Goal: Task Accomplishment & Management: Use online tool/utility

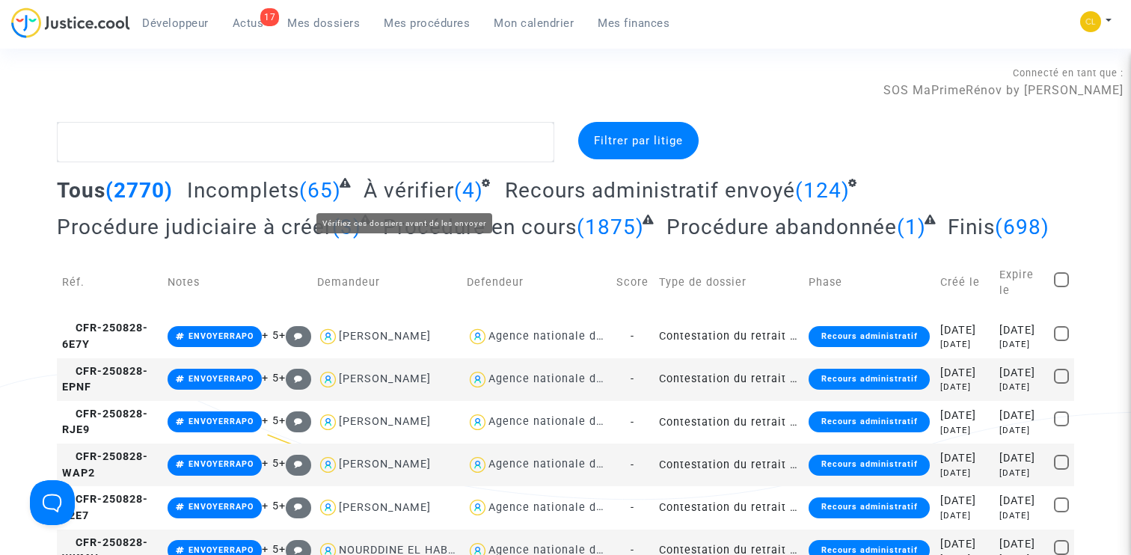
click at [417, 197] on span "À vérifier" at bounding box center [408, 190] width 90 height 25
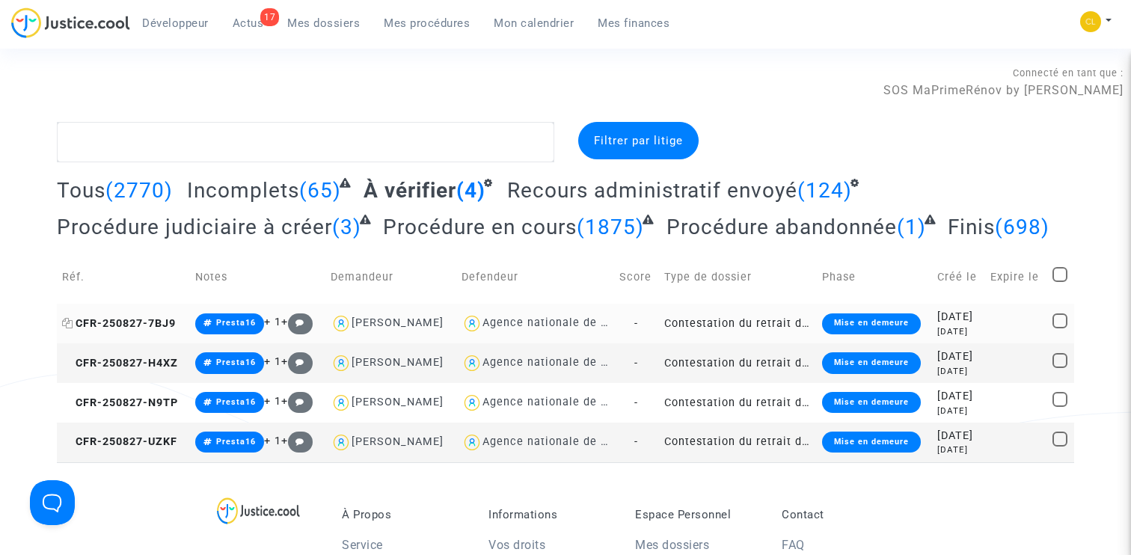
click at [145, 330] on span "CFR-250827-7BJ9" at bounding box center [119, 323] width 114 height 13
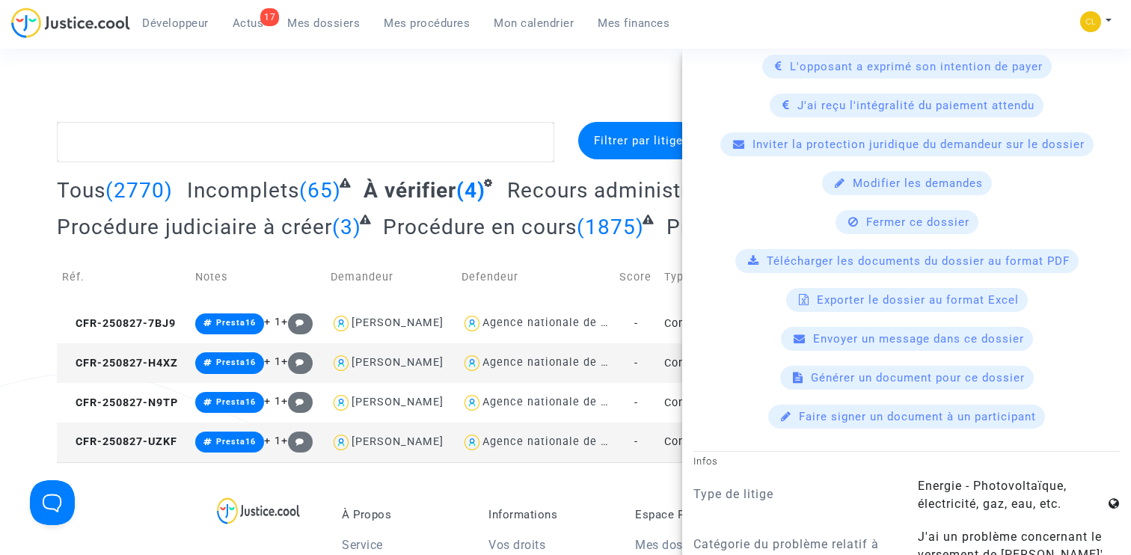
scroll to position [760, 0]
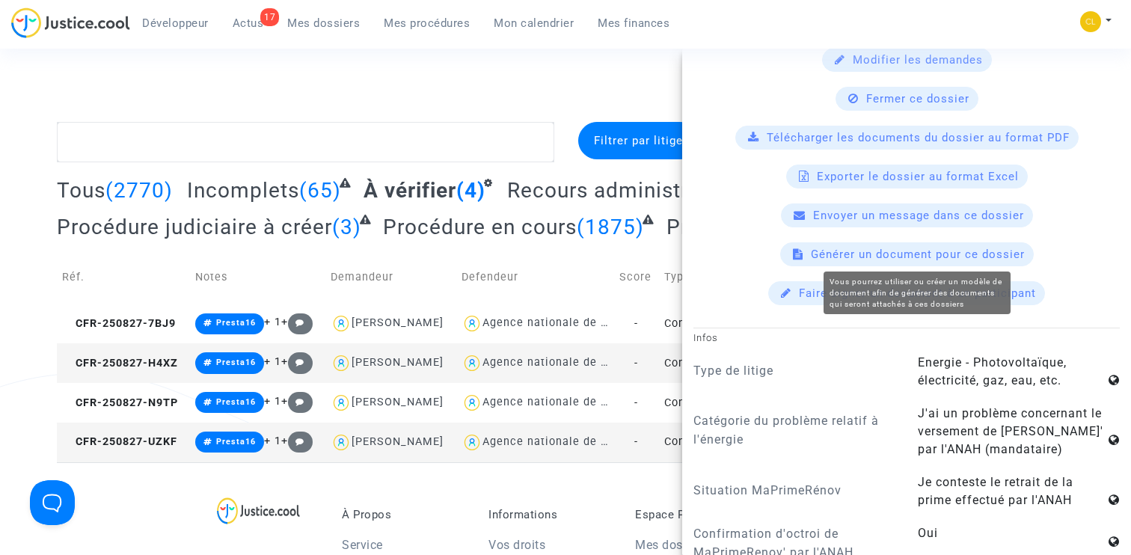
click at [918, 252] on span "Générer un document pour ce dossier" at bounding box center [918, 254] width 214 height 13
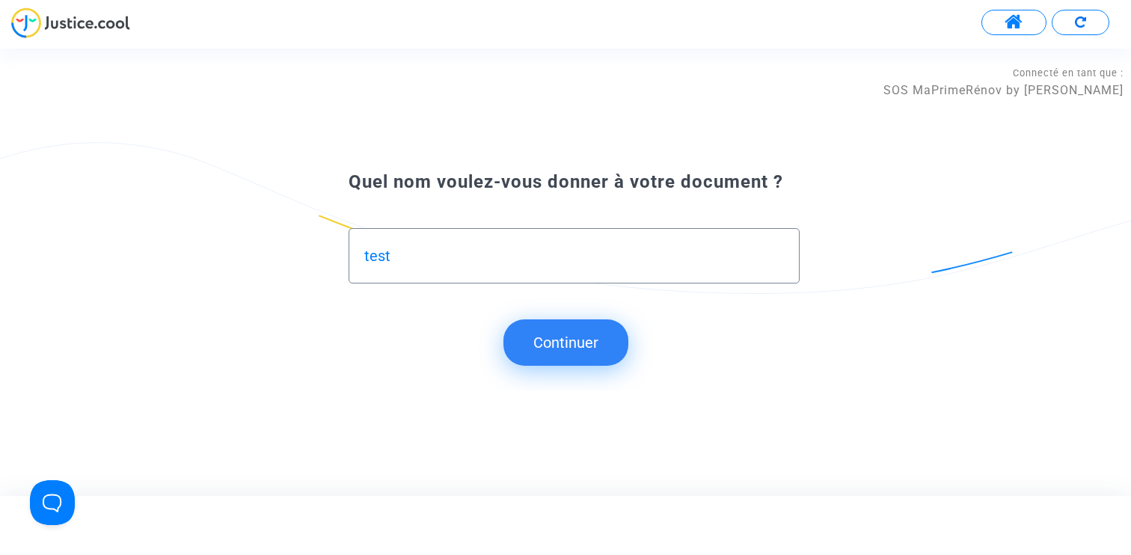
type input "test"
click at [559, 324] on button "Continuer" at bounding box center [565, 342] width 125 height 46
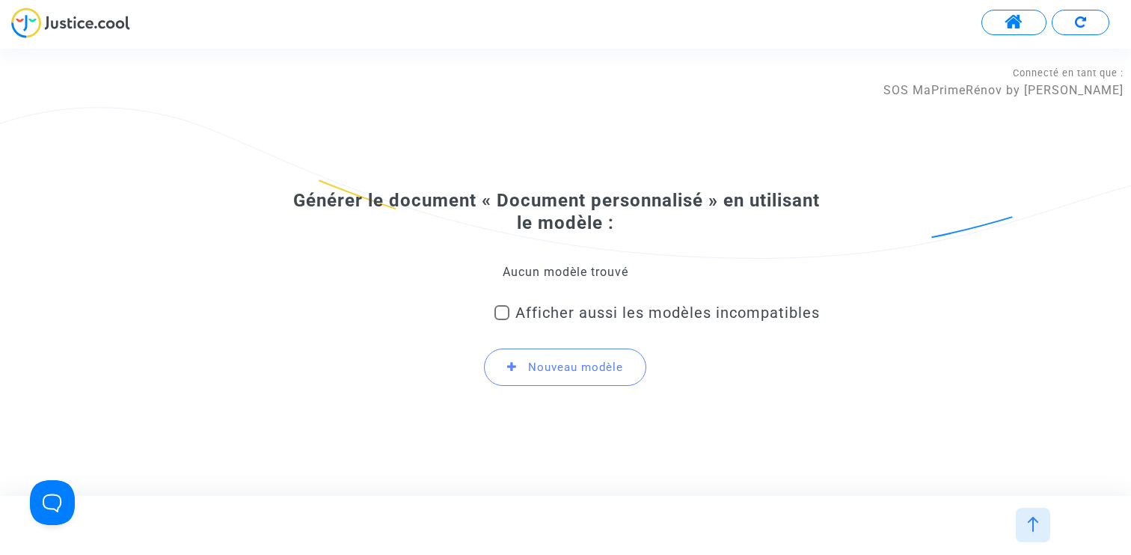
click at [535, 282] on div "Aucun modèle trouvé Afficher aussi les modèles incompatibles Nouveau modèle" at bounding box center [565, 331] width 509 height 135
click at [535, 309] on span "Afficher aussi les modèles incompatibles" at bounding box center [667, 313] width 304 height 18
click at [502, 320] on input "Afficher aussi les modèles incompatibles" at bounding box center [501, 320] width 1 height 1
checkbox input "true"
click at [535, 275] on span "Sélectionnez le modèle à utiliser" at bounding box center [558, 272] width 194 height 14
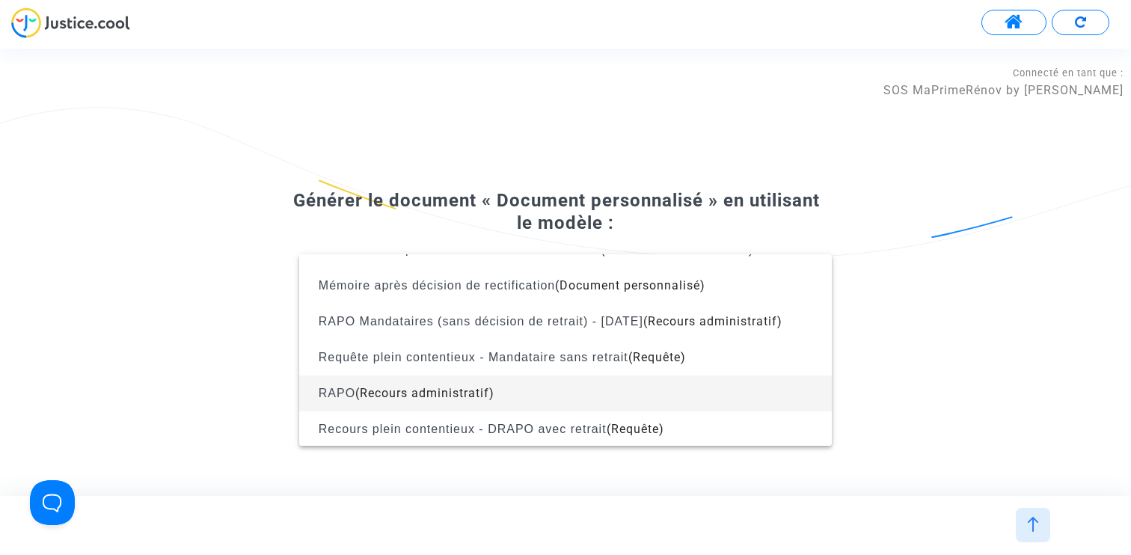
scroll to position [618, 0]
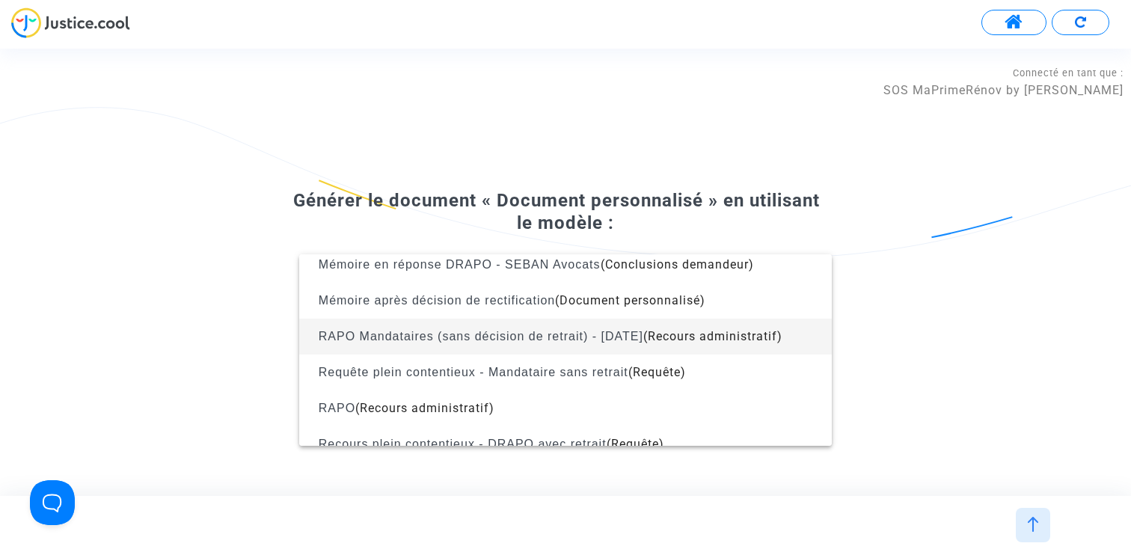
click at [622, 334] on span "RAPO Mandataires (sans décision de retrait) - [DATE]" at bounding box center [481, 336] width 325 height 13
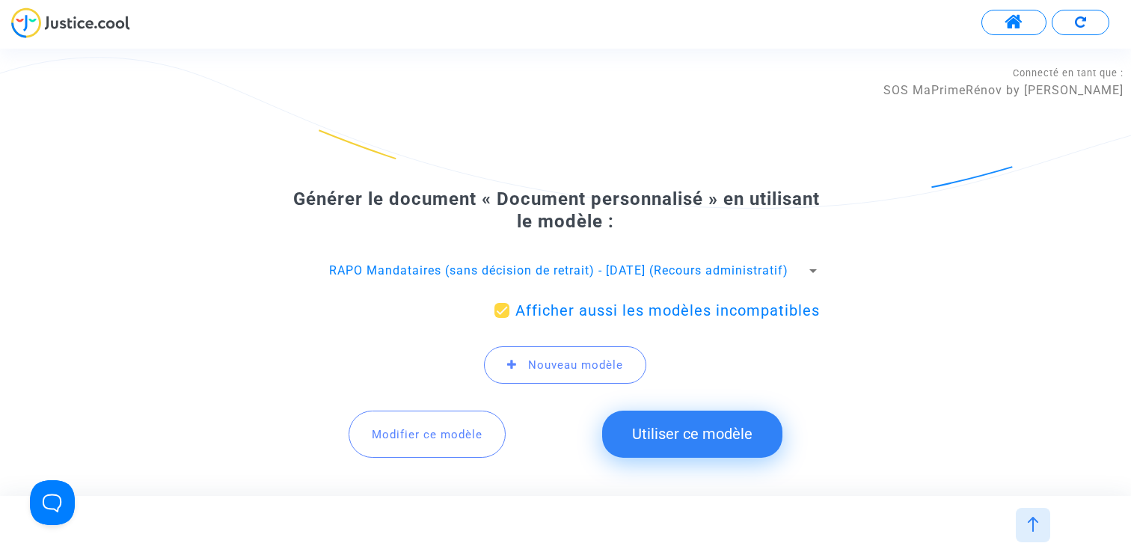
click at [442, 440] on span "Modifier ce modèle" at bounding box center [427, 434] width 111 height 13
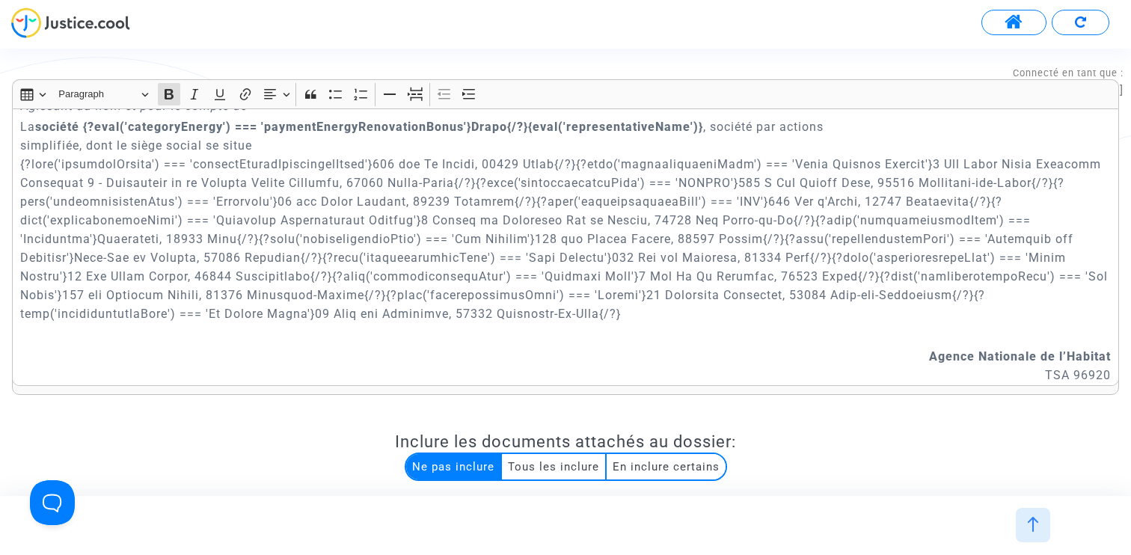
scroll to position [141, 0]
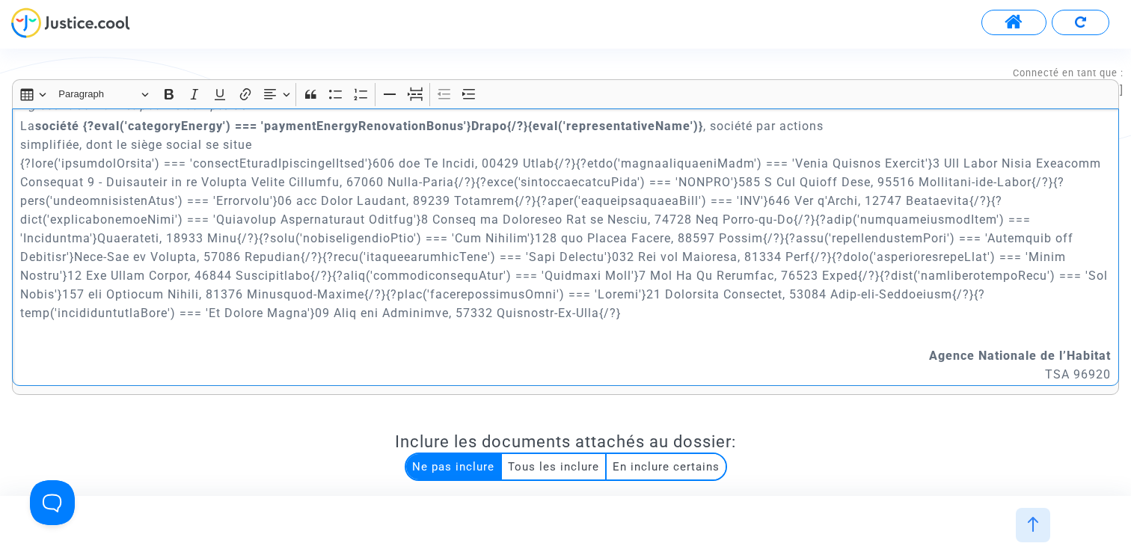
drag, startPoint x: 939, startPoint y: 298, endPoint x: 952, endPoint y: 309, distance: 17.0
click at [952, 309] on p "La société {?eval('categoryEnergy') === 'paymentEnergyRenovationBonus'}Drapo{/?…" at bounding box center [565, 220] width 1091 height 206
copy p "{?eval('representativeName') === 'La Maison Ecolo'}[STREET_ADDRESS]{/?}"
click at [666, 314] on p "La société {?eval('categoryEnergy') === 'paymentEnergyRenovationBonus'}Drapo{/?…" at bounding box center [565, 220] width 1091 height 206
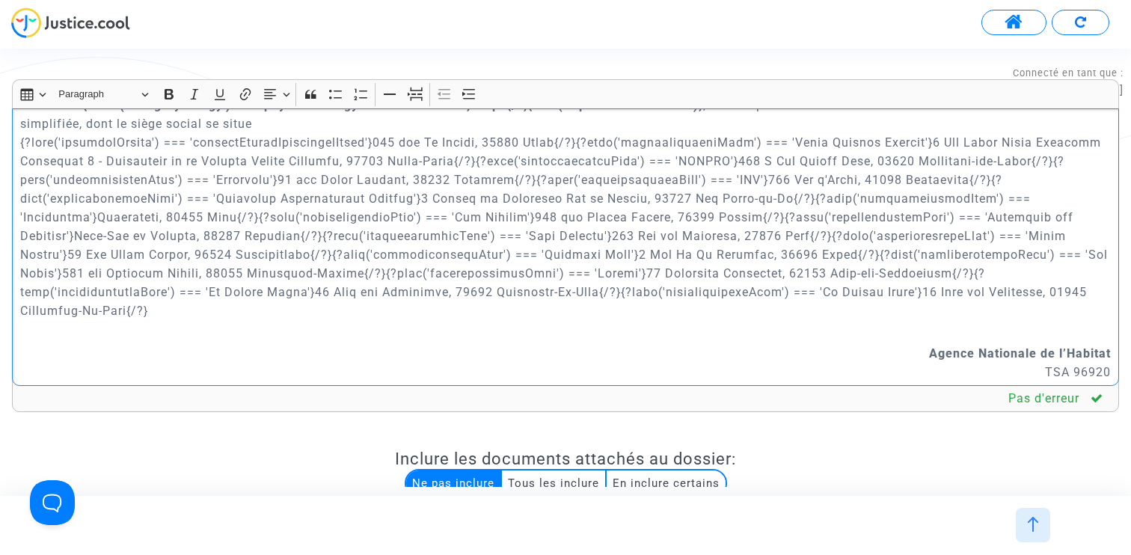
scroll to position [165, 0]
drag, startPoint x: 932, startPoint y: 289, endPoint x: 837, endPoint y: 289, distance: 95.0
click at [837, 289] on p "La société {?eval('categoryEnergy') === 'paymentEnergyRenovationBonus'}Drapo{/?…" at bounding box center [565, 205] width 1091 height 224
drag, startPoint x: 880, startPoint y: 289, endPoint x: 133, endPoint y: 307, distance: 746.6
click at [133, 307] on p "La société {?eval('categoryEnergy') === 'paymentEnergyRenovationBonus'}Drapo{/?…" at bounding box center [565, 205] width 1091 height 224
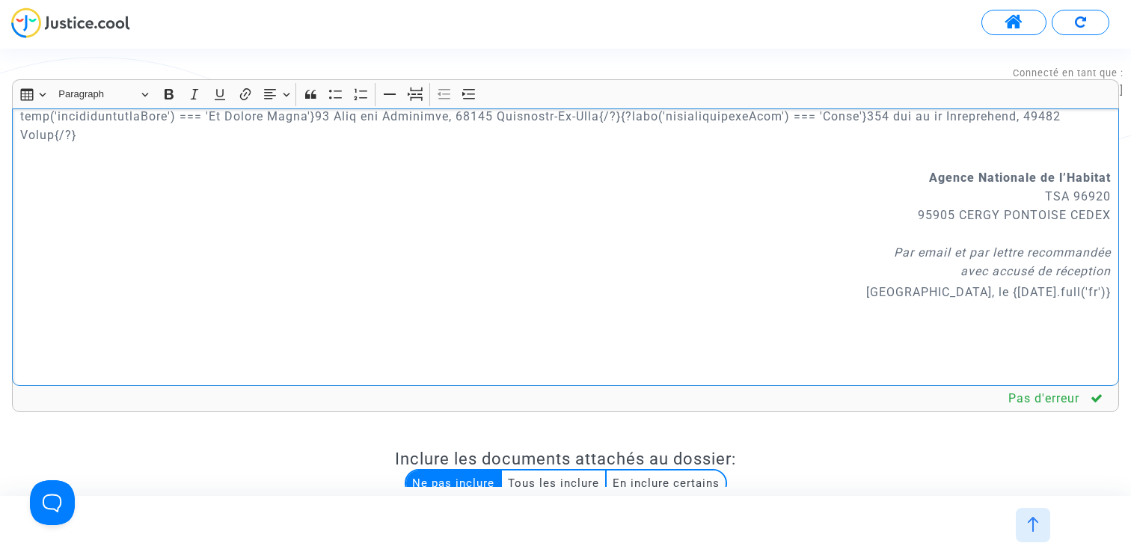
scroll to position [208, 0]
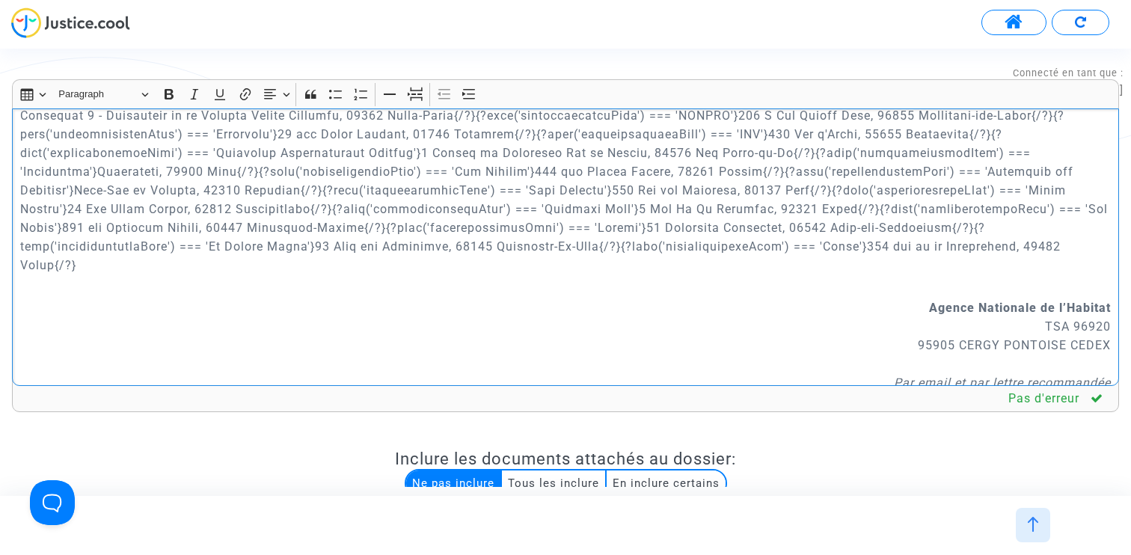
drag, startPoint x: 630, startPoint y: 248, endPoint x: 646, endPoint y: 265, distance: 22.7
click at [646, 265] on p "La société {?eval('categoryEnergy') === 'paymentEnergyRenovationBonus'}Drapo{/?…" at bounding box center [565, 162] width 1091 height 224
copy p "{?eval('representativeName') === 'Caseb'}[STREET_ADDRESS]{/?}"
click at [410, 265] on p "La société {?eval('categoryEnergy') === 'paymentEnergyRenovationBonus'}Drapo{/?…" at bounding box center [565, 162] width 1091 height 224
click at [298, 265] on p "La société {?eval('categoryEnergy') === 'paymentEnergyRenovationBonus'}Drapo{/?…" at bounding box center [565, 162] width 1091 height 224
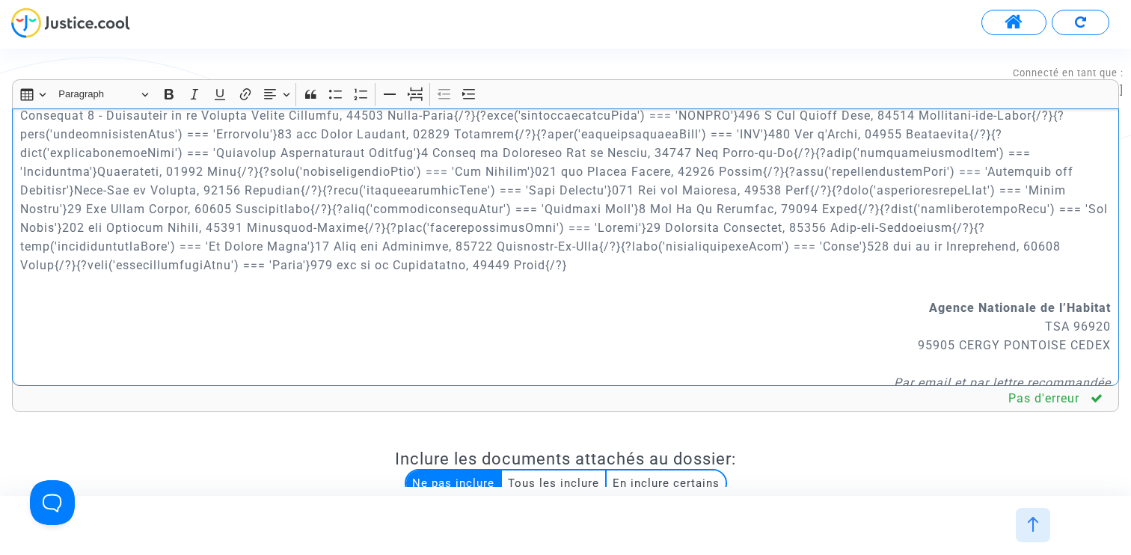
click at [298, 265] on p "La société {?eval('categoryEnergy') === 'paymentEnergyRenovationBonus'}Drapo{/?…" at bounding box center [565, 162] width 1091 height 224
click at [501, 271] on p "La société {?eval('categoryEnergy') === 'paymentEnergyRenovationBonus'}Drapo{/?…" at bounding box center [565, 162] width 1091 height 224
drag, startPoint x: 339, startPoint y: 264, endPoint x: 565, endPoint y: 262, distance: 226.6
click at [565, 262] on p "La société {?eval('categoryEnergy') === 'paymentEnergyRenovationBonus'}Drapo{/?…" at bounding box center [565, 162] width 1091 height 224
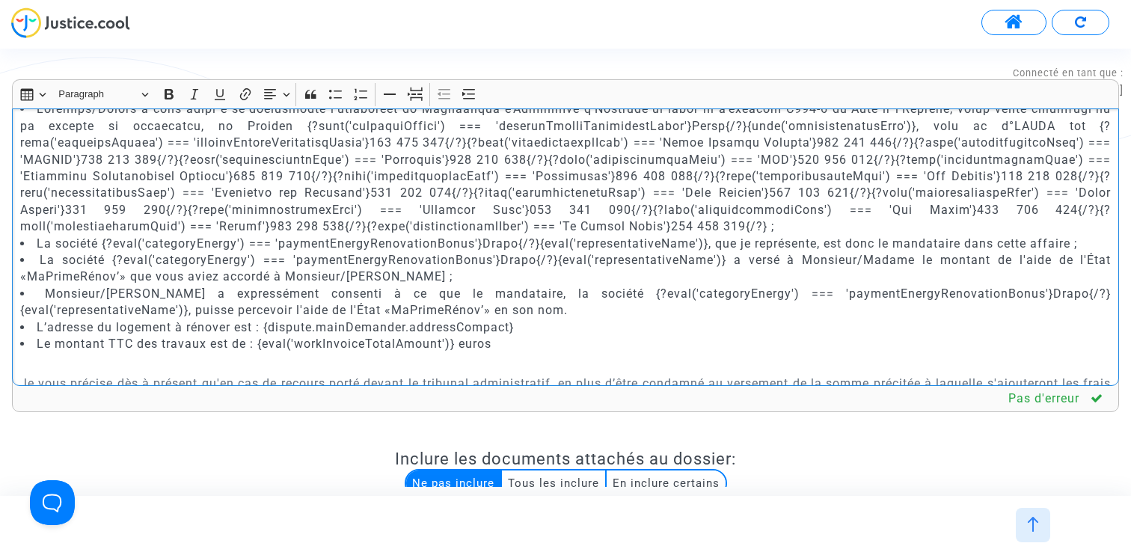
scroll to position [1075, 0]
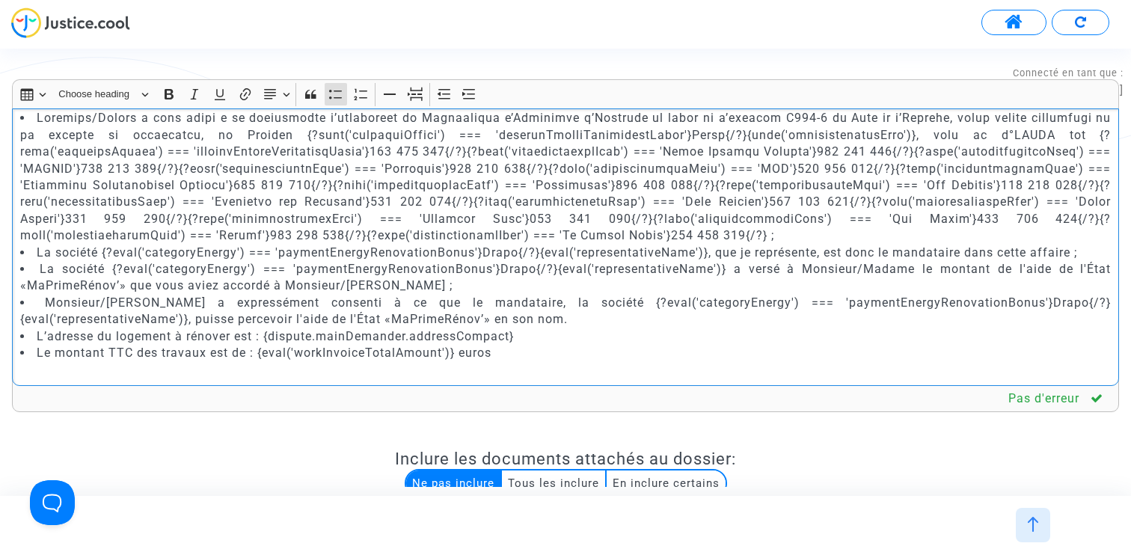
drag, startPoint x: 192, startPoint y: 237, endPoint x: 616, endPoint y: 235, distance: 423.3
click at [616, 235] on li "Rich Text Editor, main" at bounding box center [565, 177] width 1091 height 134
click at [610, 235] on li "Rich Text Editor, main" at bounding box center [565, 177] width 1091 height 134
click at [596, 235] on li "Rich Text Editor, main" at bounding box center [565, 177] width 1091 height 134
click at [194, 233] on li "Rich Text Editor, main" at bounding box center [565, 177] width 1091 height 134
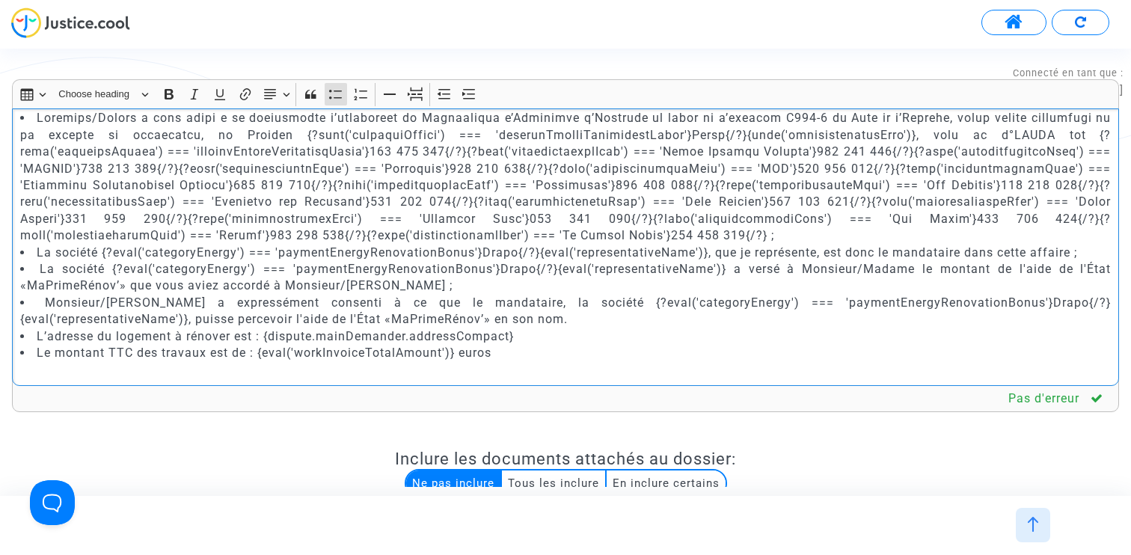
copy li "{?eval('representativeName') === 'La Maison Ecolo'}788 979 383{/?}"
click at [603, 235] on li "Rich Text Editor, main" at bounding box center [565, 177] width 1091 height 134
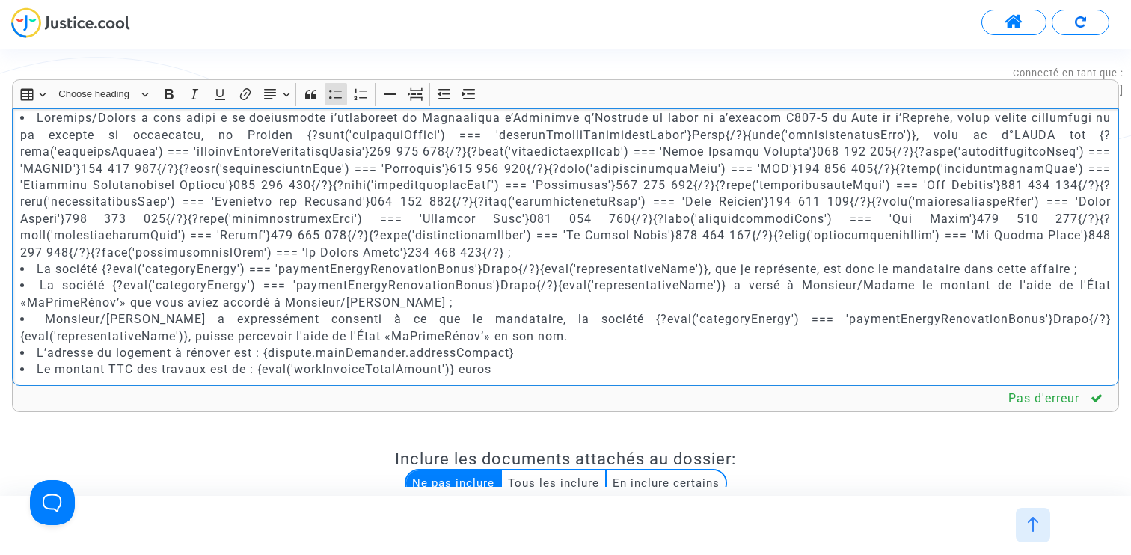
click at [703, 232] on li "Rich Text Editor, main" at bounding box center [565, 185] width 1091 height 151
drag, startPoint x: 982, startPoint y: 236, endPoint x: 874, endPoint y: 236, distance: 107.7
click at [874, 236] on li "Rich Text Editor, main" at bounding box center [565, 185] width 1091 height 151
drag, startPoint x: 1075, startPoint y: 236, endPoint x: 981, endPoint y: 236, distance: 95.0
click at [981, 236] on li "Rich Text Editor, main" at bounding box center [565, 185] width 1091 height 151
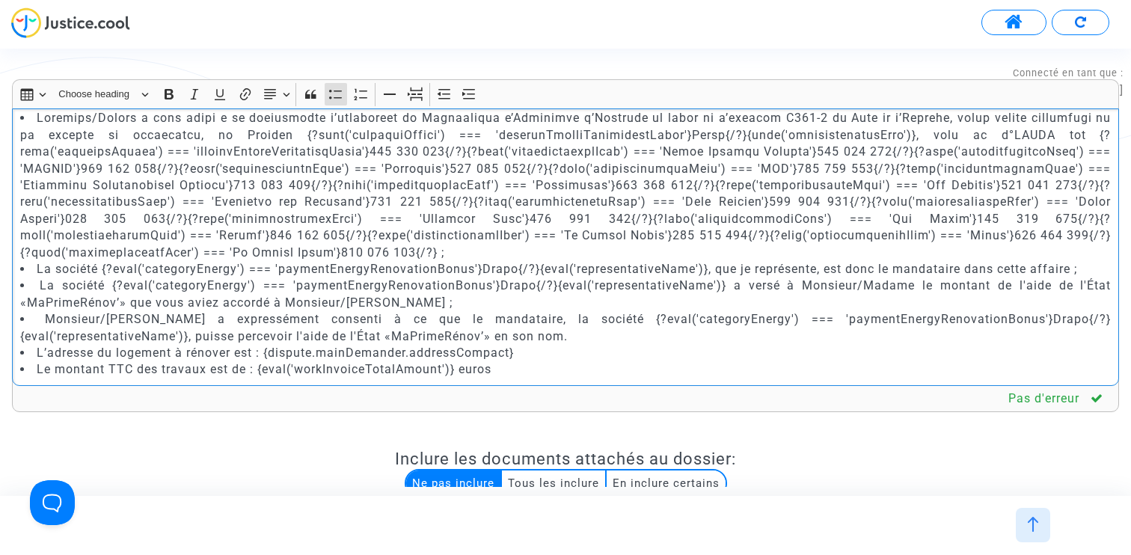
drag, startPoint x: 391, startPoint y: 249, endPoint x: 317, endPoint y: 248, distance: 74.1
click at [317, 248] on li "Rich Text Editor, main" at bounding box center [565, 185] width 1091 height 151
drag, startPoint x: 310, startPoint y: 251, endPoint x: 215, endPoint y: 251, distance: 95.0
click at [215, 251] on li "Rich Text Editor, main" at bounding box center [565, 185] width 1091 height 151
click at [440, 268] on li "La société {?eval('categoryEnergy') === 'paymentEnergyRenovationBonus'}Drapo{/?…" at bounding box center [565, 269] width 1091 height 16
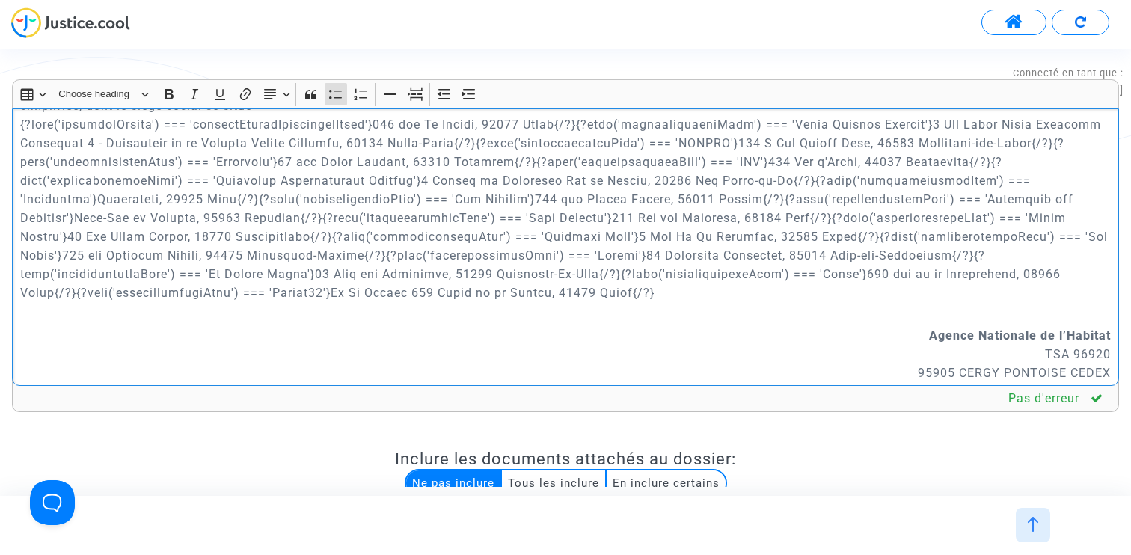
scroll to position [243, 0]
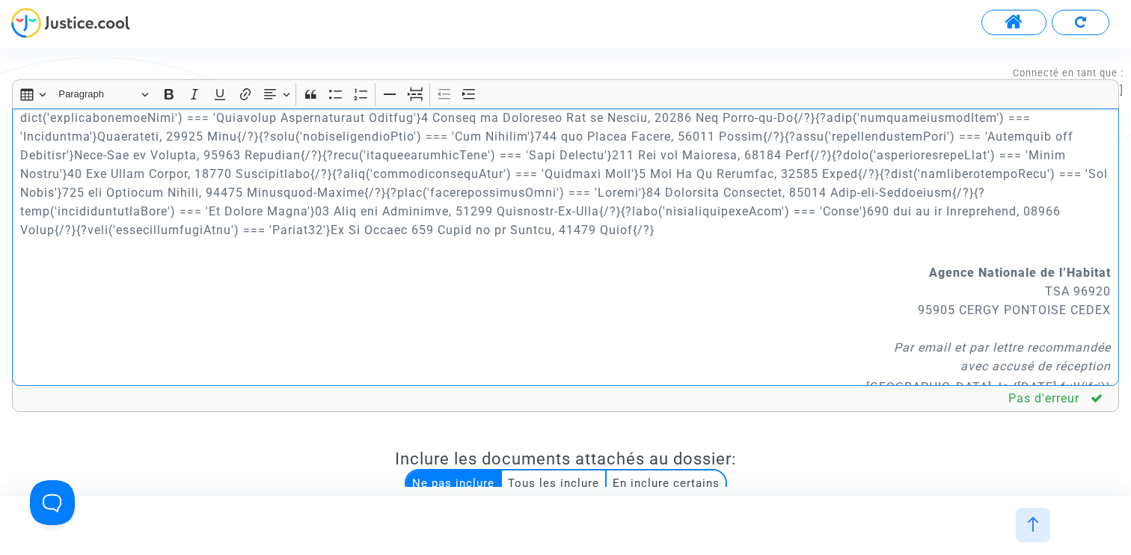
drag, startPoint x: 694, startPoint y: 233, endPoint x: 630, endPoint y: 211, distance: 67.2
click at [630, 211] on p "La société {?eval('categoryEnergy') === 'paymentEnergyRenovationBonus'}Drapo{/?…" at bounding box center [565, 127] width 1091 height 224
copy p "{?eval('representativeName') === 'Caseb'}[STREET_ADDRESS]{/?}{?eval('representa…"
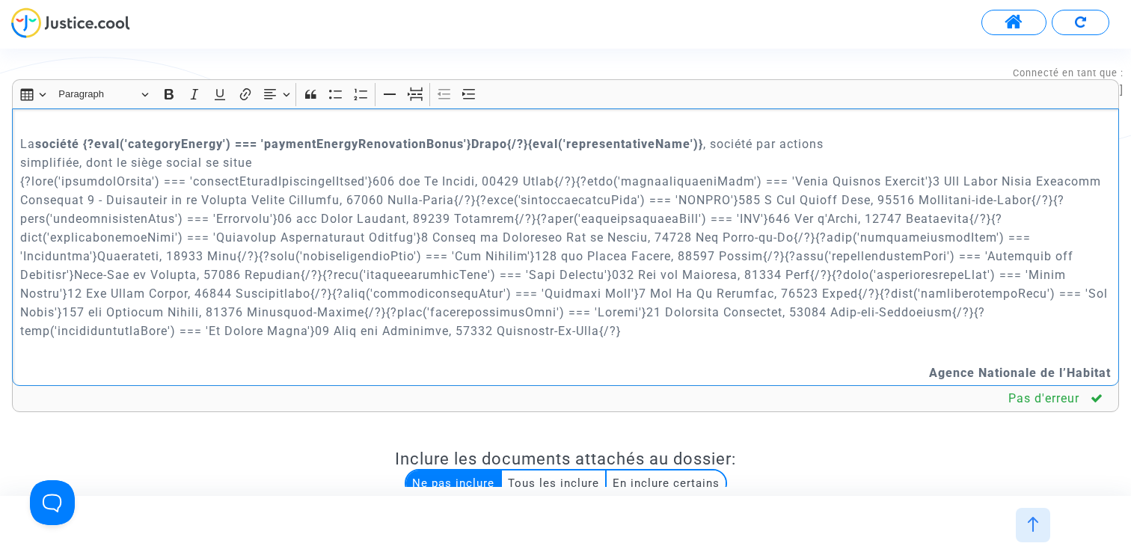
scroll to position [1841, 0]
click at [635, 329] on p "La société {?eval('categoryEnergy') === 'paymentEnergyRenovationBonus'}Drapo{/?…" at bounding box center [565, 236] width 1091 height 206
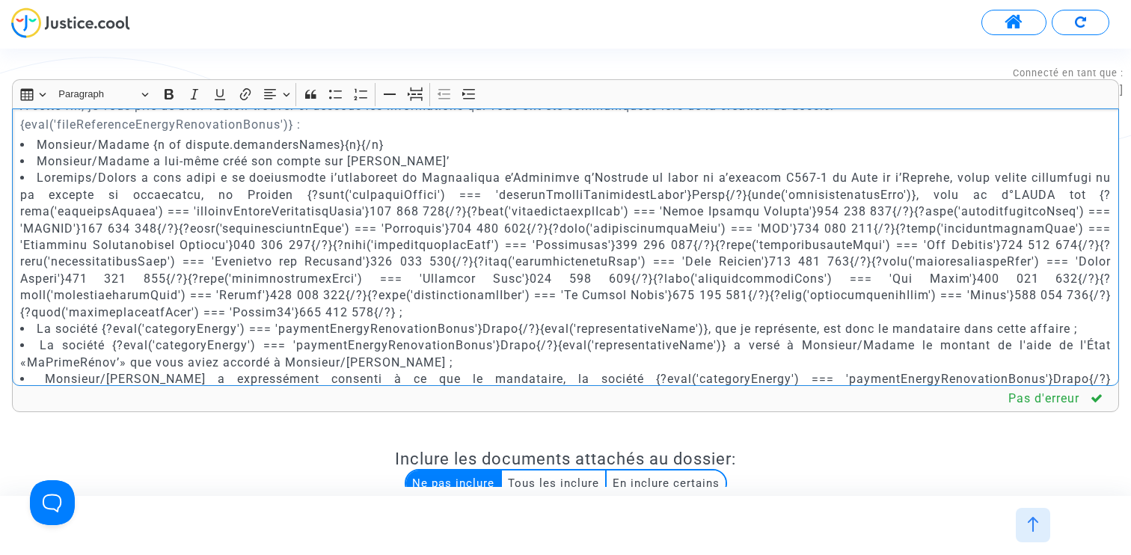
scroll to position [1021, 0]
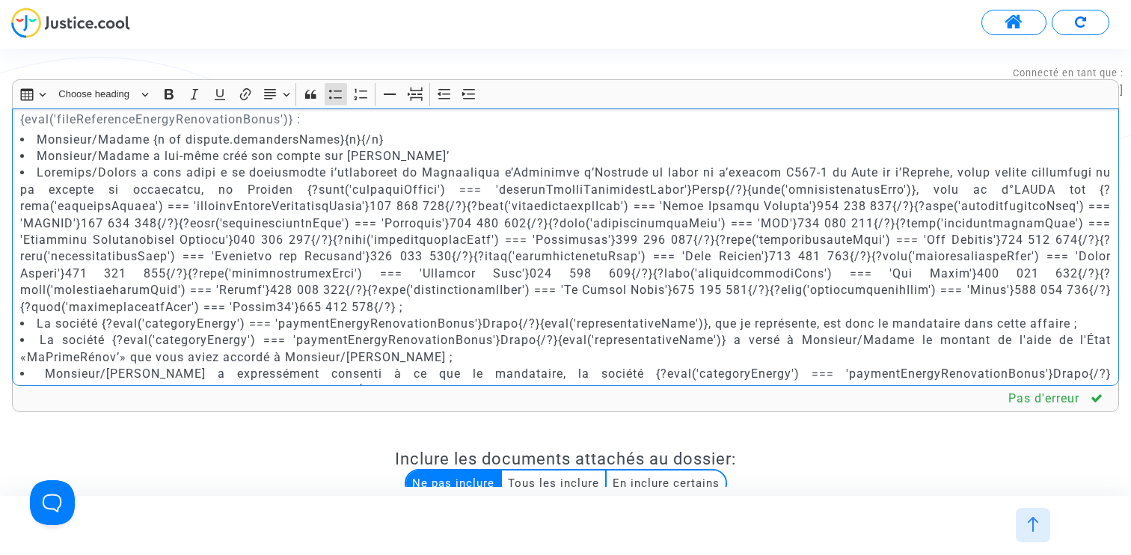
drag, startPoint x: 625, startPoint y: 314, endPoint x: 706, endPoint y: 289, distance: 84.7
click at [706, 289] on li "Rich Text Editor, main" at bounding box center [565, 240] width 1091 height 151
copy li "{?eval('representativeName') === 'Caseb'}887 646 487{/?}{?eval('representativeN…"
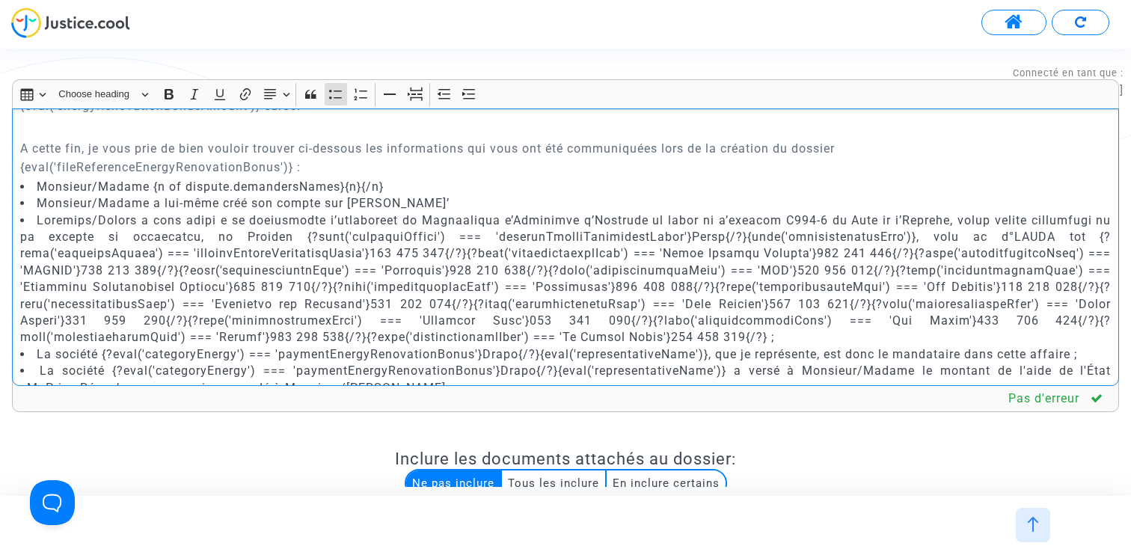
scroll to position [2779, 0]
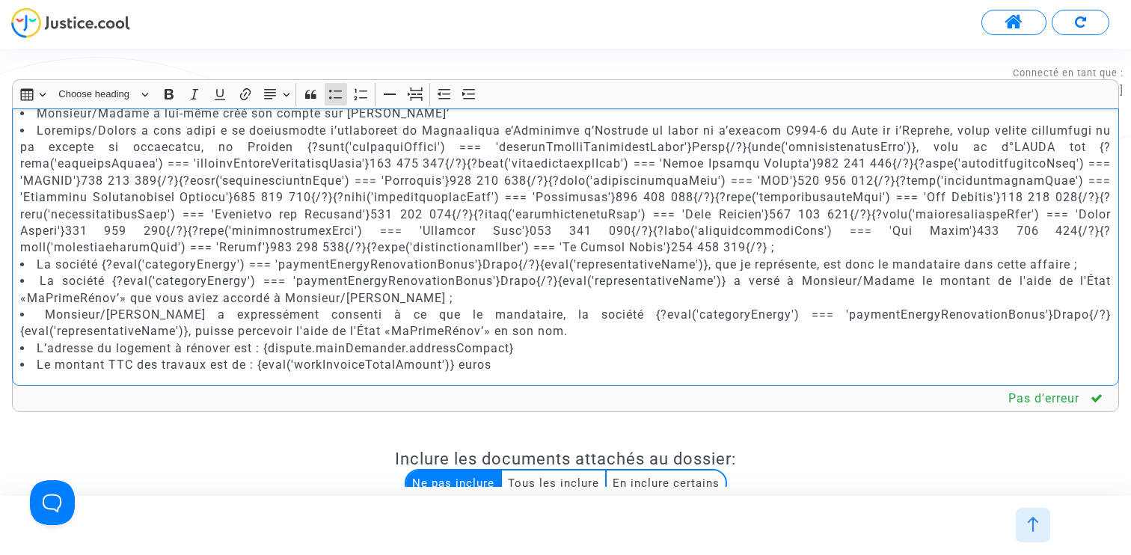
click at [598, 246] on li "Rich Text Editor, main" at bounding box center [565, 190] width 1091 height 134
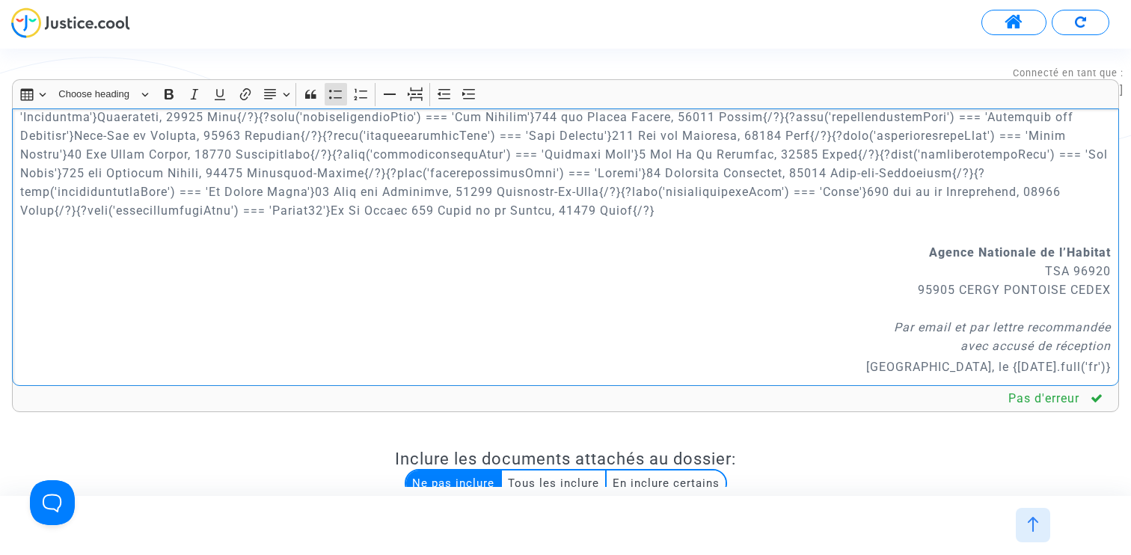
scroll to position [1899, 0]
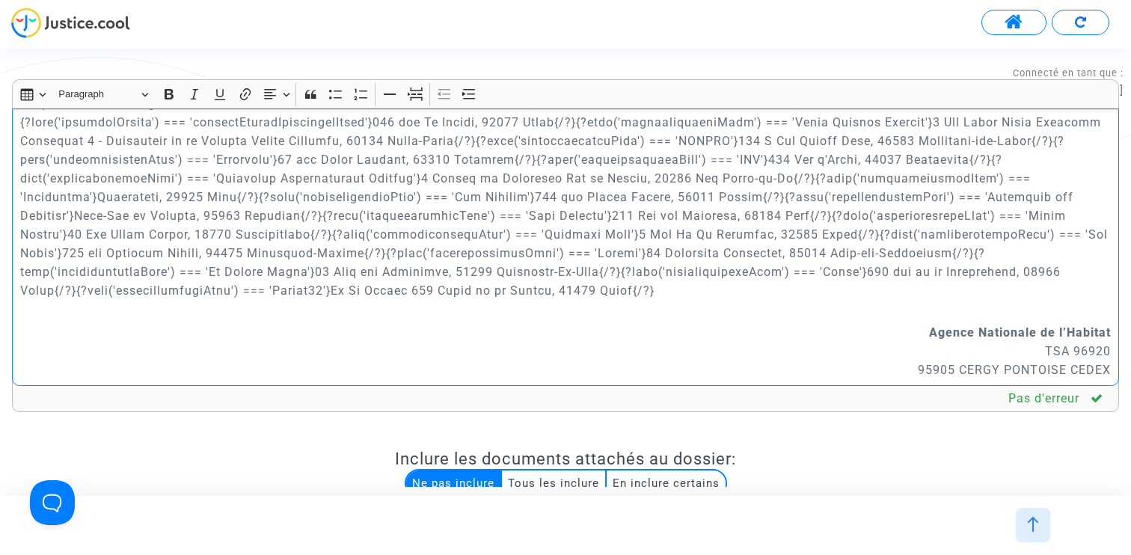
drag, startPoint x: 672, startPoint y: 292, endPoint x: 630, endPoint y: 268, distance: 47.6
click at [630, 268] on p "La société {?eval('categoryEnergy') === 'paymentEnergyRenovationBonus'}Drapo{/?…" at bounding box center [565, 188] width 1091 height 224
copy p "{?eval('representativeName') === 'Caseb'}[STREET_ADDRESS]{/?}{?eval('representa…"
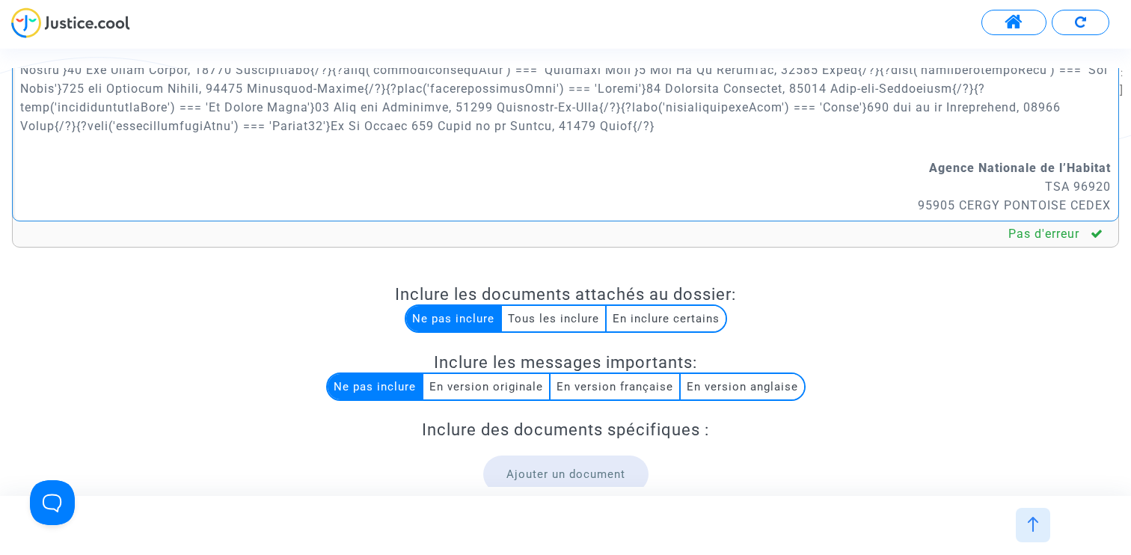
scroll to position [316, 0]
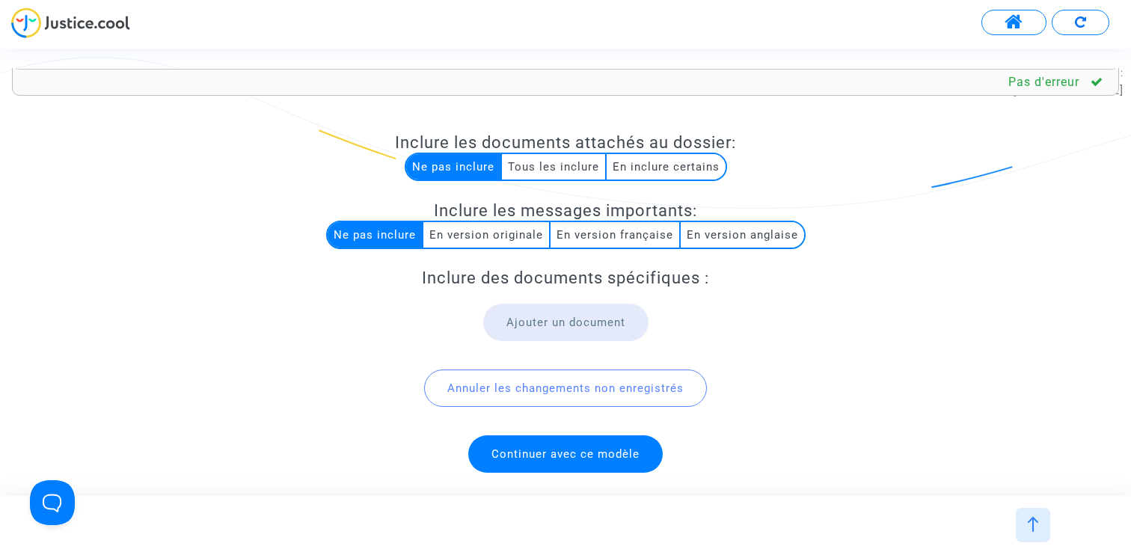
click at [589, 463] on span "Continuer avec ce modèle" at bounding box center [565, 453] width 194 height 37
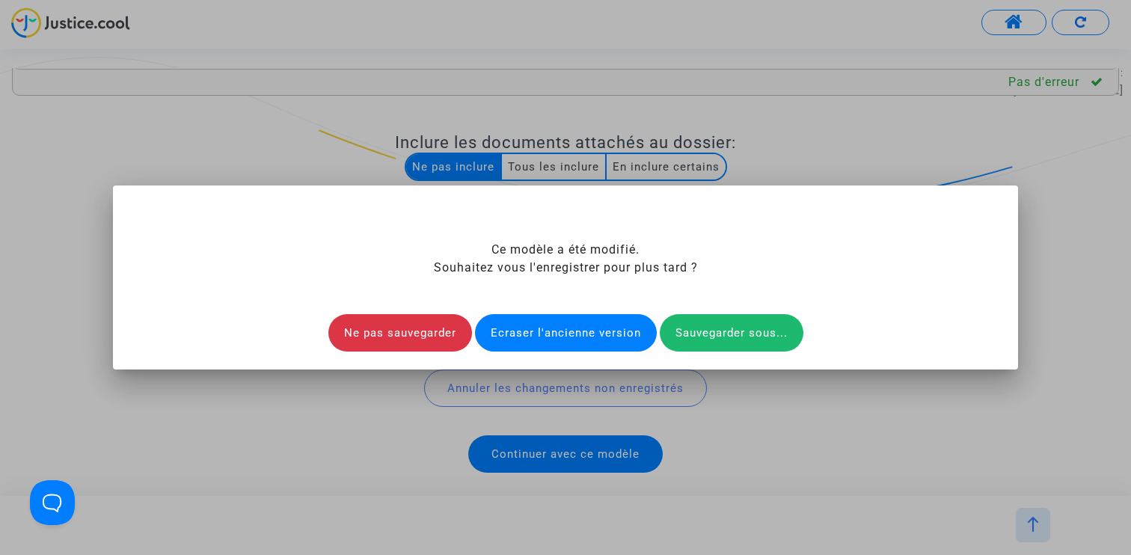
click at [593, 333] on div "Ecraser l'ancienne version" at bounding box center [566, 332] width 182 height 37
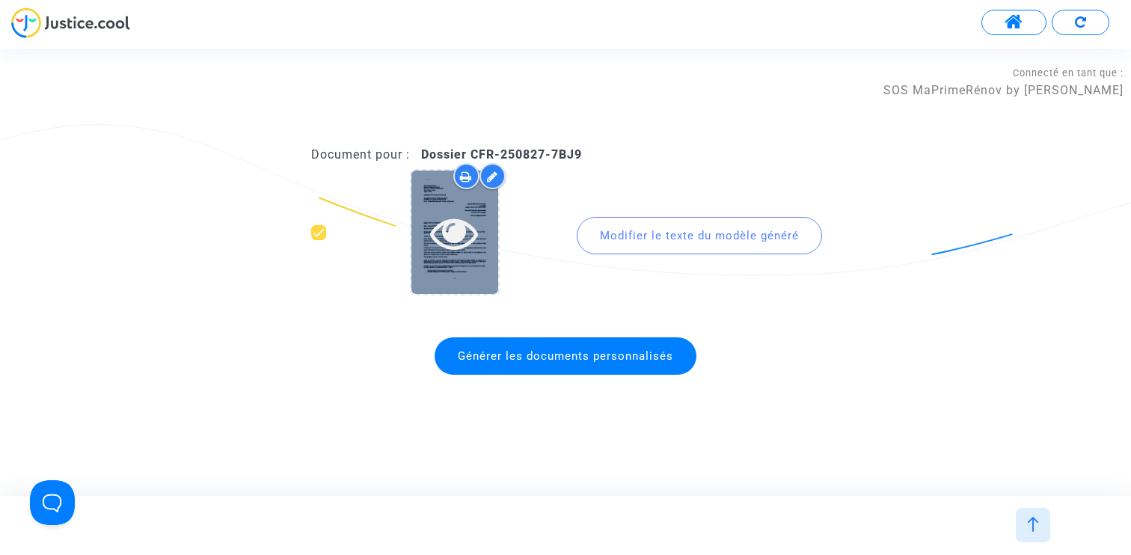
click at [445, 234] on icon at bounding box center [454, 233] width 49 height 48
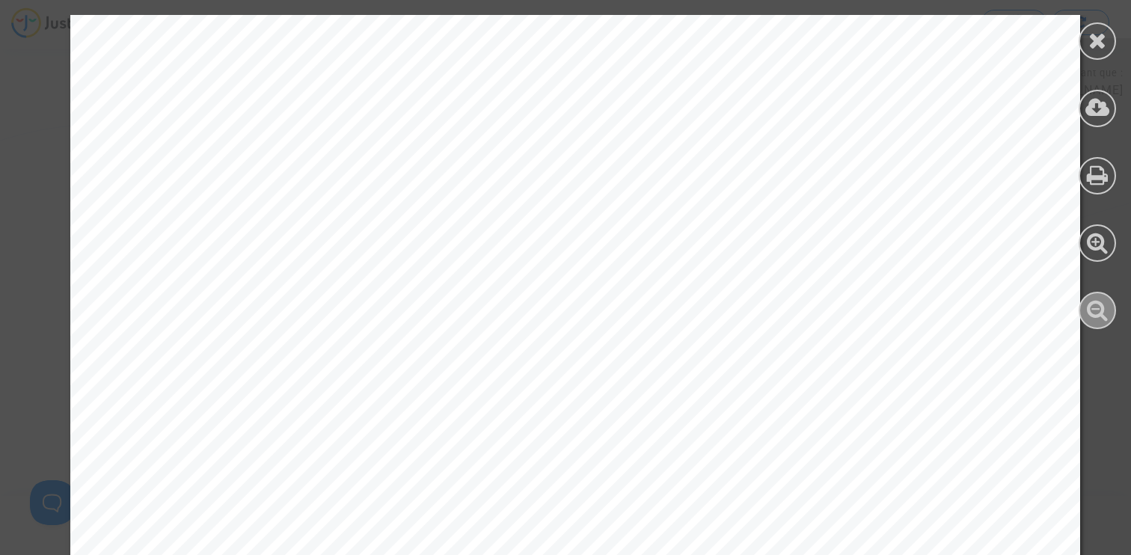
click at [1104, 303] on icon at bounding box center [1098, 309] width 22 height 22
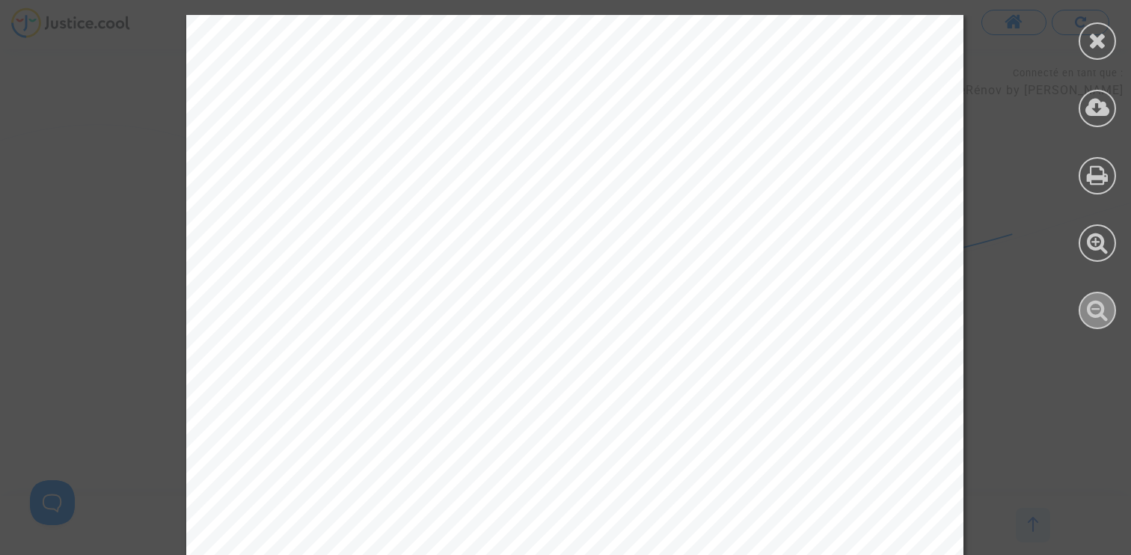
click at [1104, 303] on icon at bounding box center [1098, 309] width 22 height 22
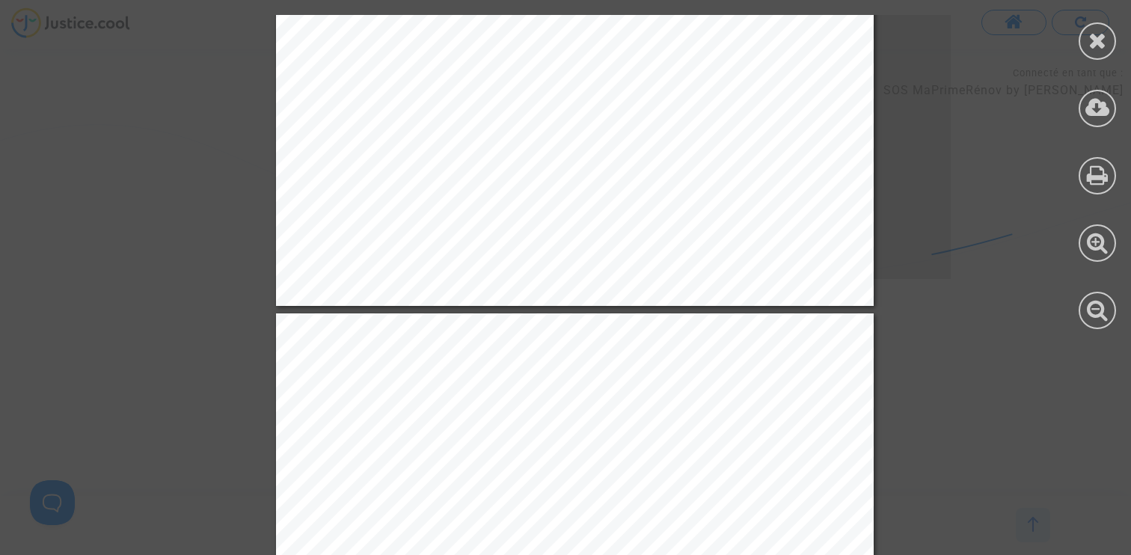
scroll to position [664, 0]
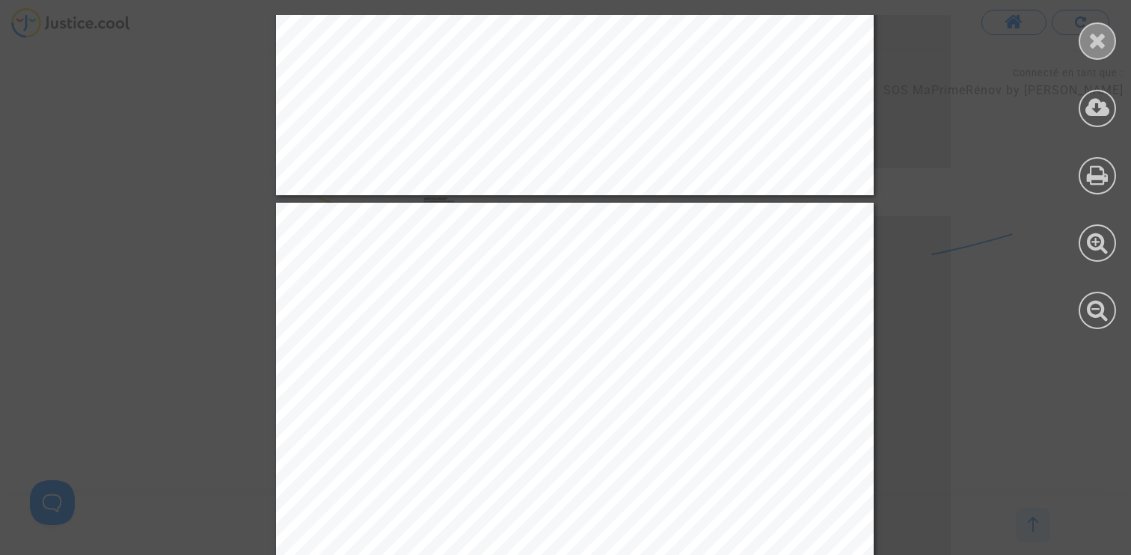
click at [1086, 45] on div at bounding box center [1096, 40] width 37 height 37
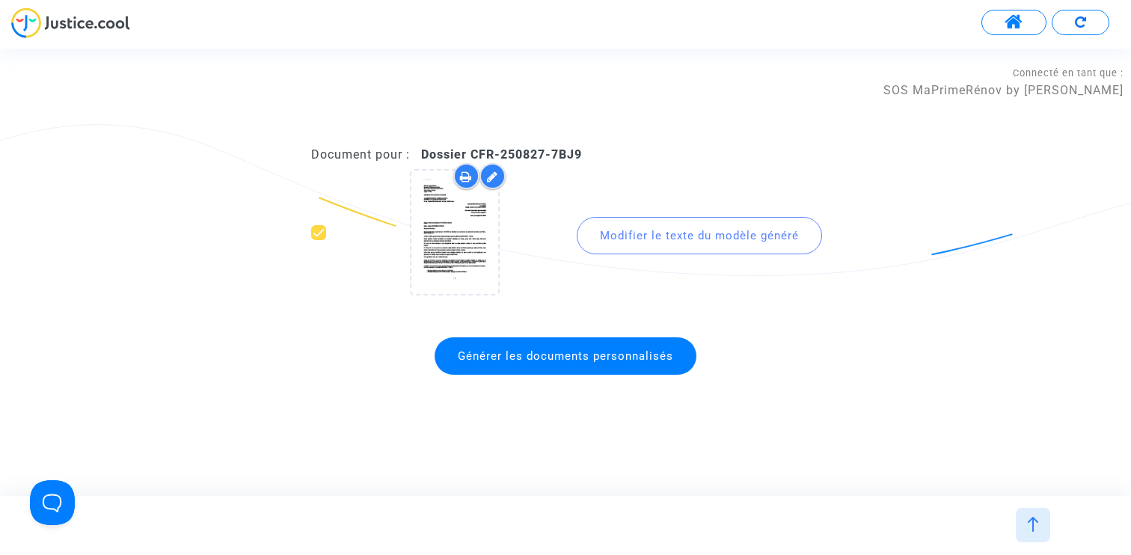
click at [1013, 24] on span at bounding box center [1013, 22] width 19 height 19
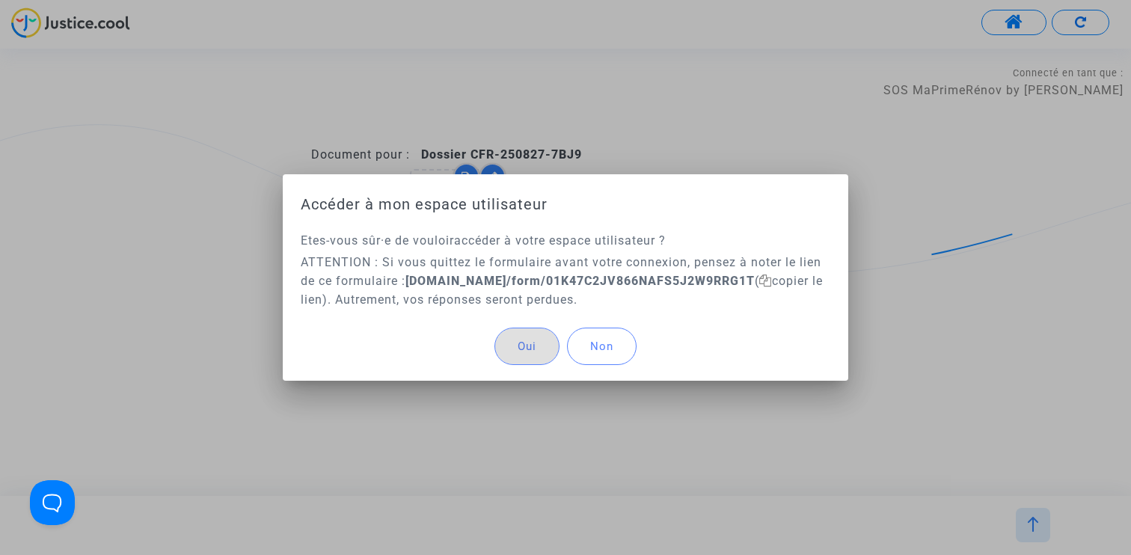
click at [1031, 161] on div at bounding box center [565, 277] width 1131 height 555
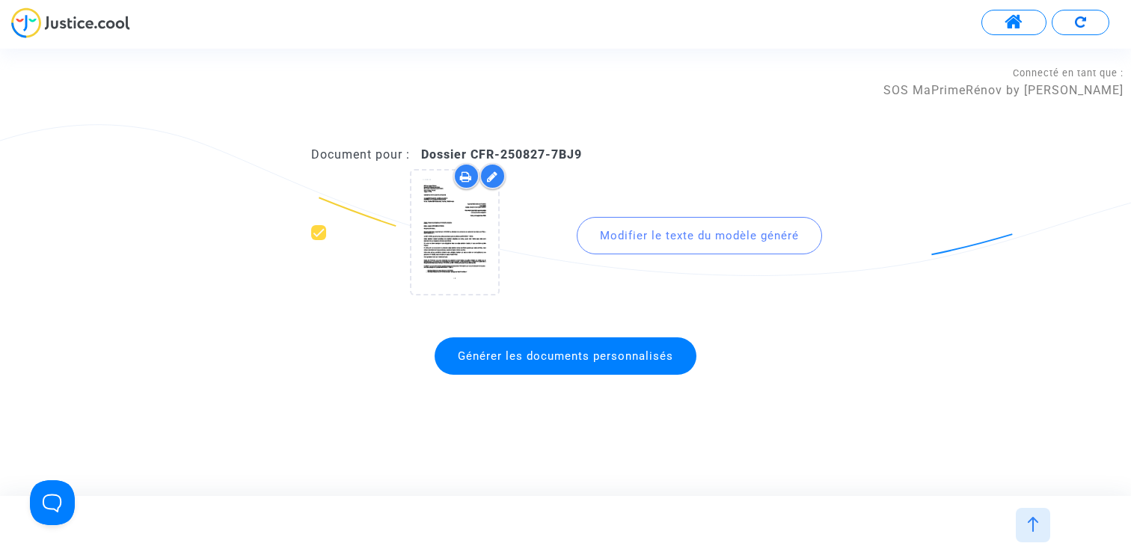
click at [1084, 26] on img at bounding box center [1080, 21] width 11 height 11
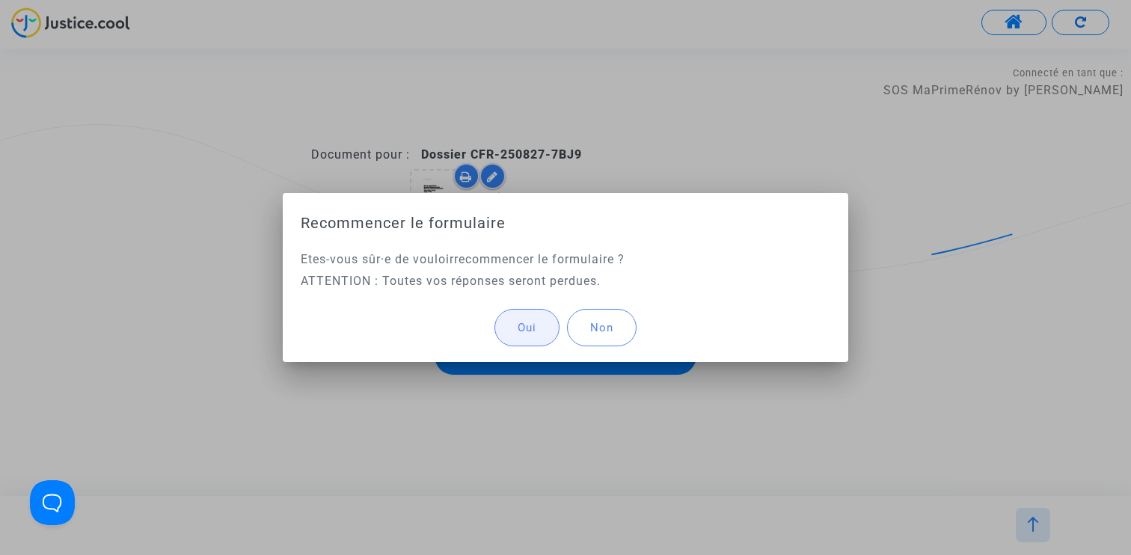
click at [534, 325] on span "Oui" at bounding box center [527, 327] width 19 height 13
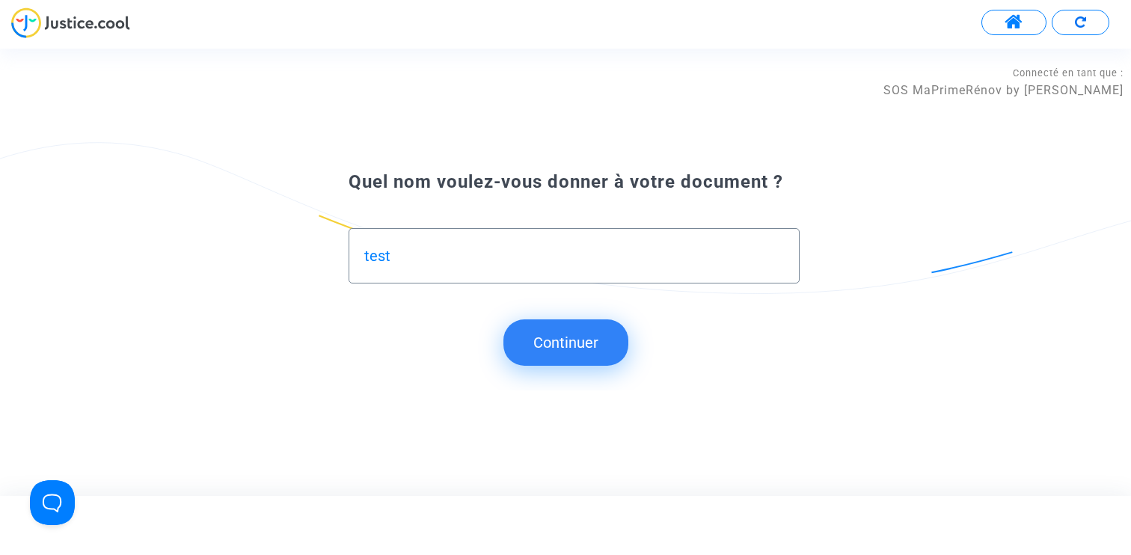
type input "test"
click at [526, 351] on button "Continuer" at bounding box center [565, 342] width 125 height 46
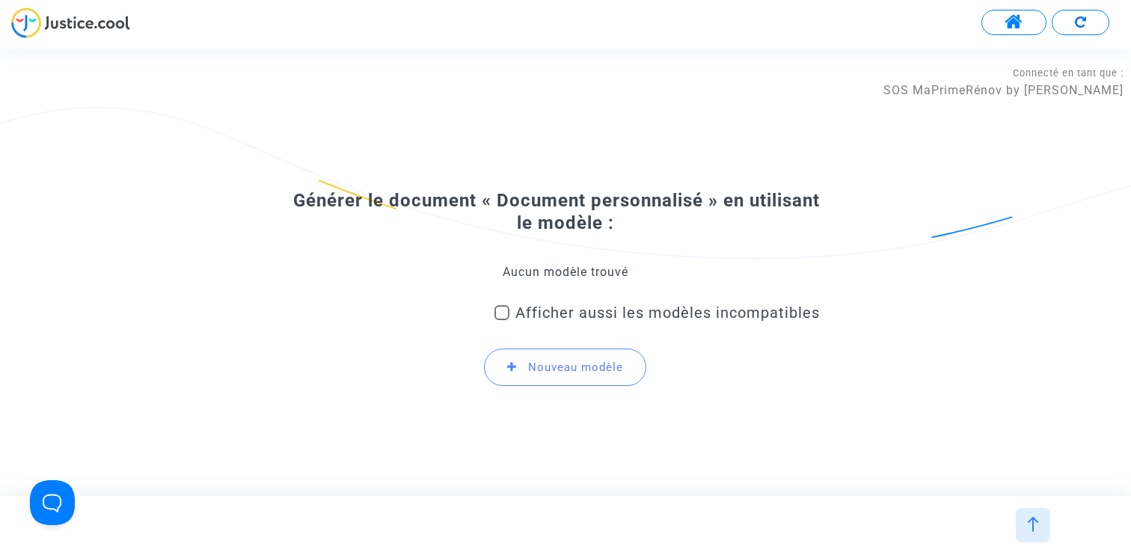
click at [523, 280] on div "Aucun modèle trouvé" at bounding box center [565, 272] width 509 height 16
click at [523, 320] on span "Afficher aussi les modèles incompatibles" at bounding box center [667, 313] width 304 height 18
click at [502, 320] on input "Afficher aussi les modèles incompatibles" at bounding box center [501, 320] width 1 height 1
checkbox input "true"
click at [524, 274] on span "Sélectionnez le modèle à utiliser" at bounding box center [558, 272] width 194 height 14
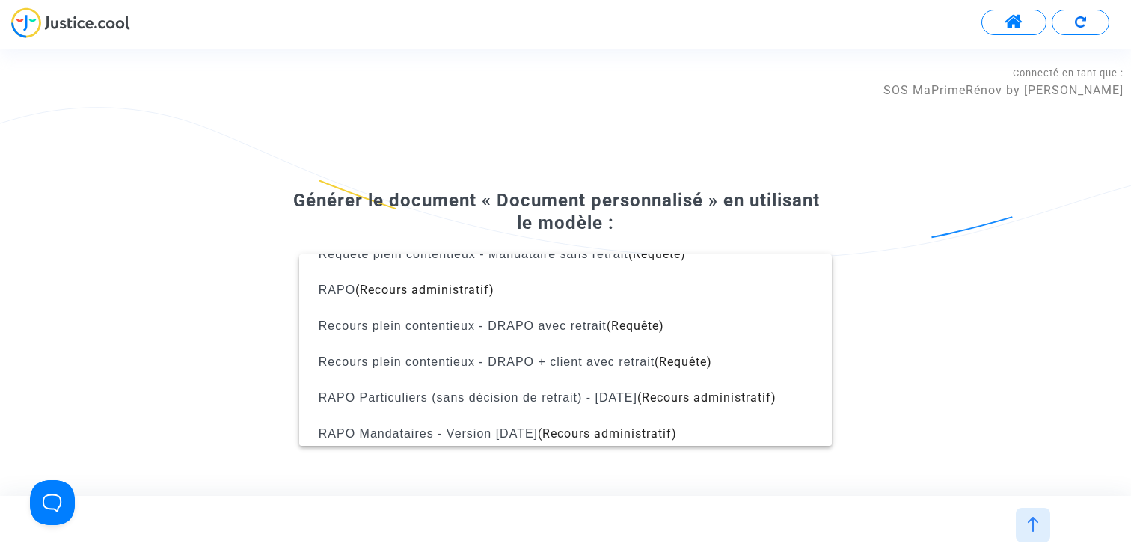
scroll to position [701, 0]
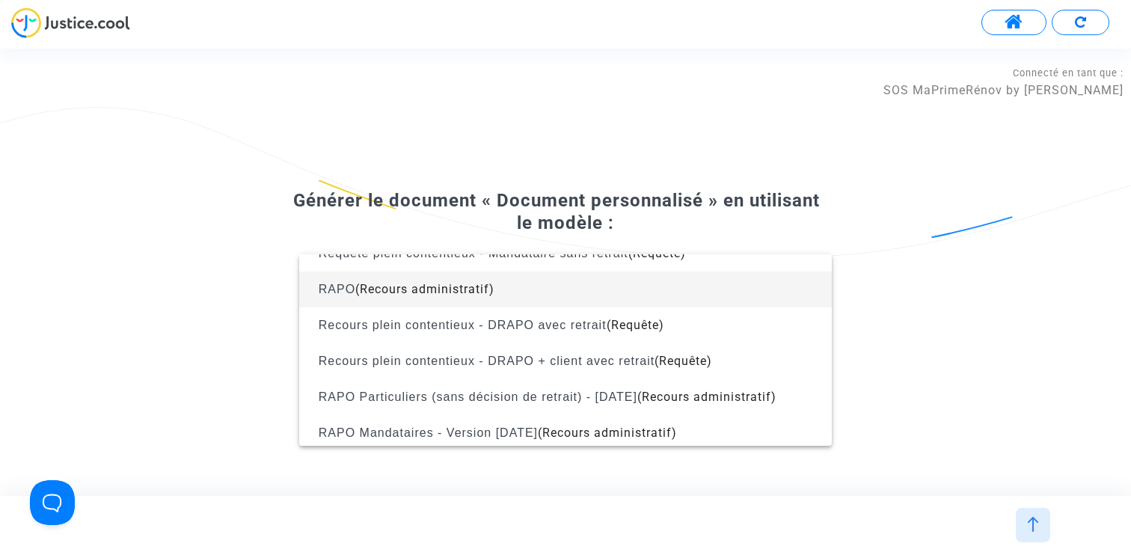
click at [521, 294] on span "RAPO (Recours administratif)" at bounding box center [565, 289] width 509 height 36
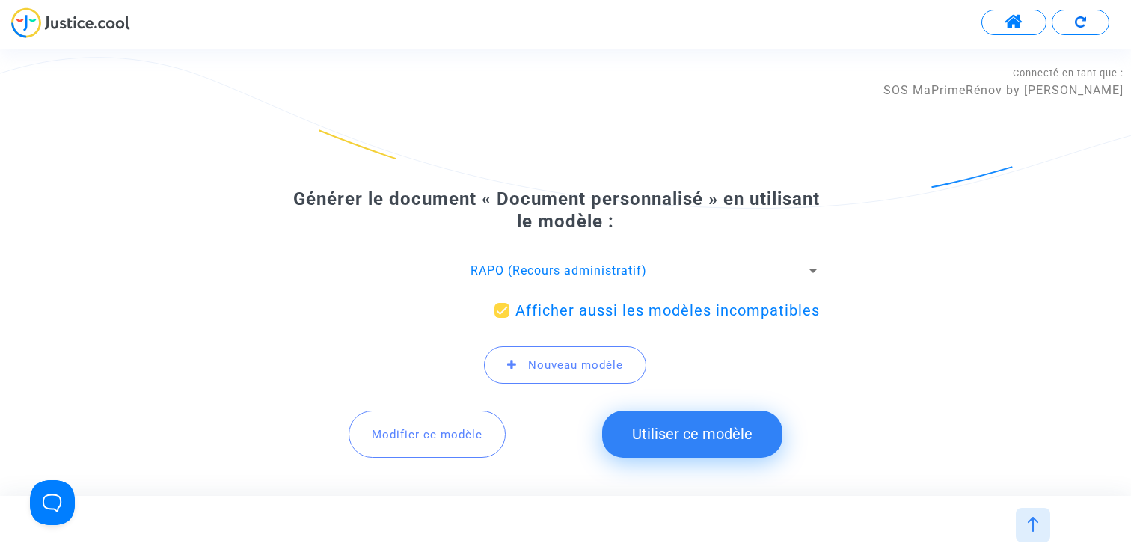
click at [424, 433] on span "Modifier ce modèle" at bounding box center [427, 434] width 111 height 13
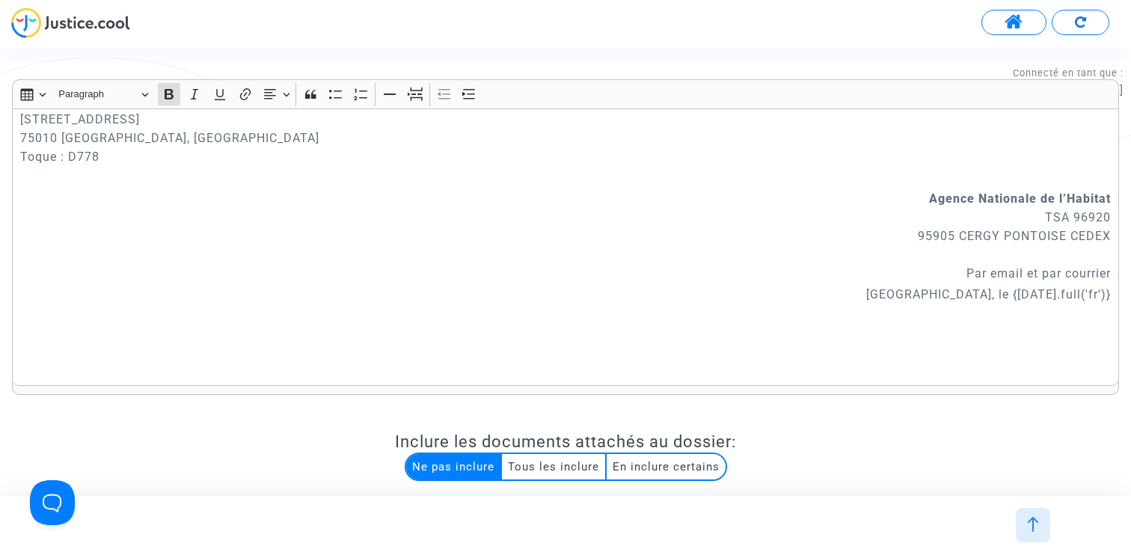
scroll to position [0, 0]
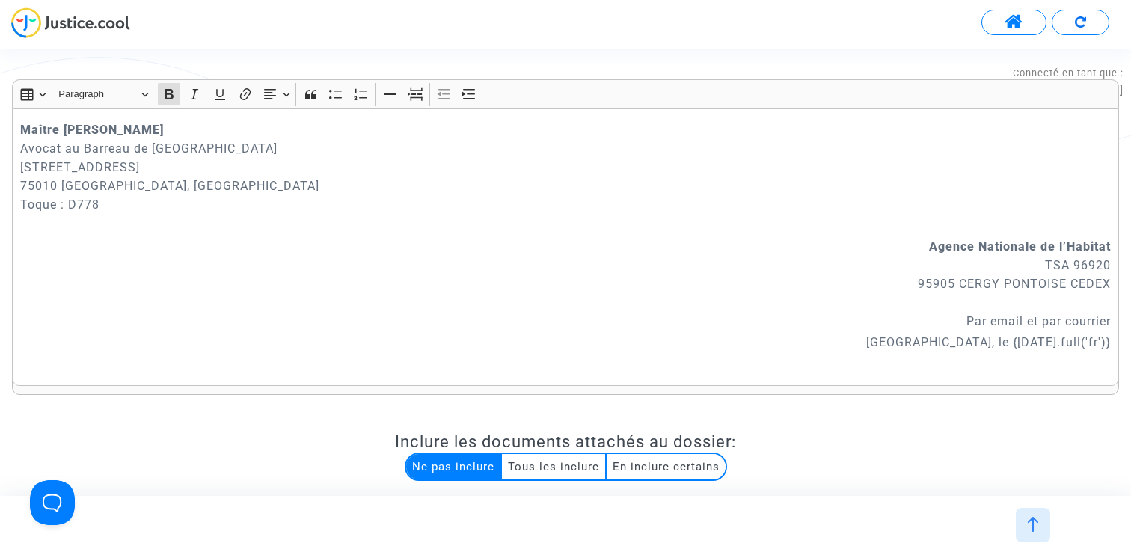
click at [1040, 509] on div at bounding box center [1033, 525] width 34 height 34
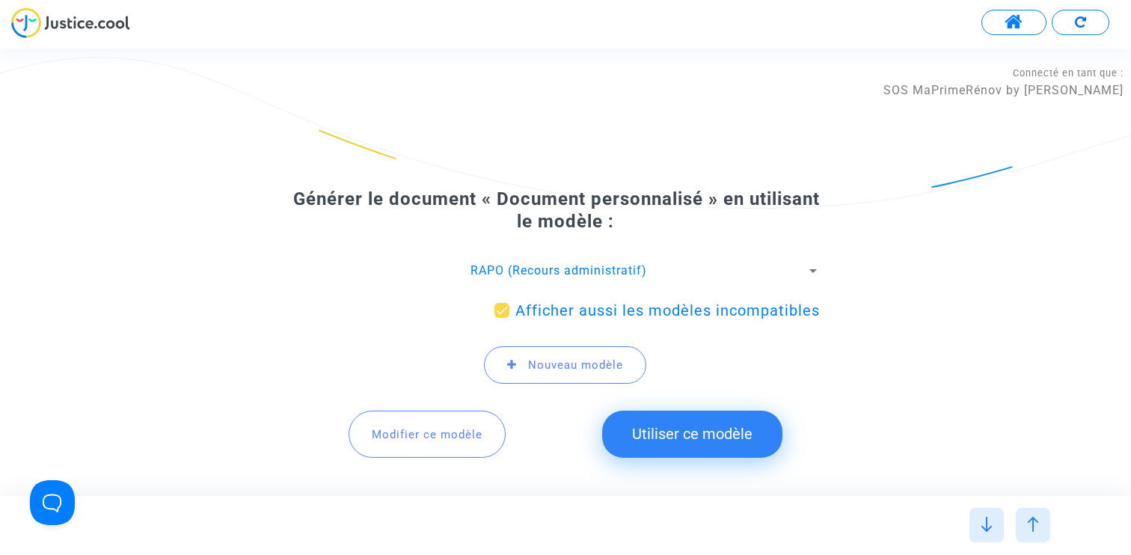
click at [558, 278] on div "RAPO (Recours administratif)" at bounding box center [558, 271] width 495 height 16
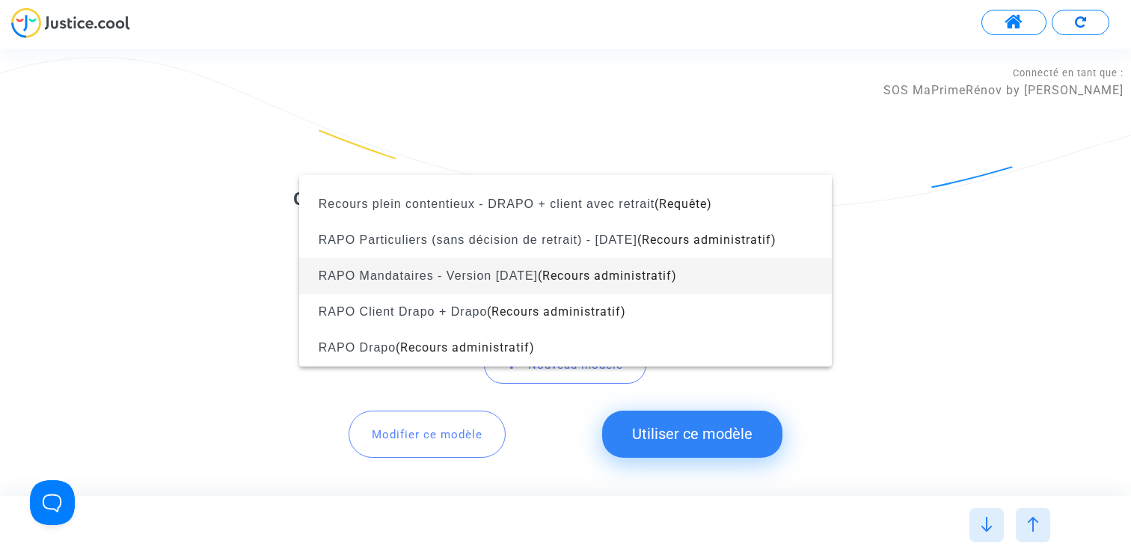
scroll to position [780, 0]
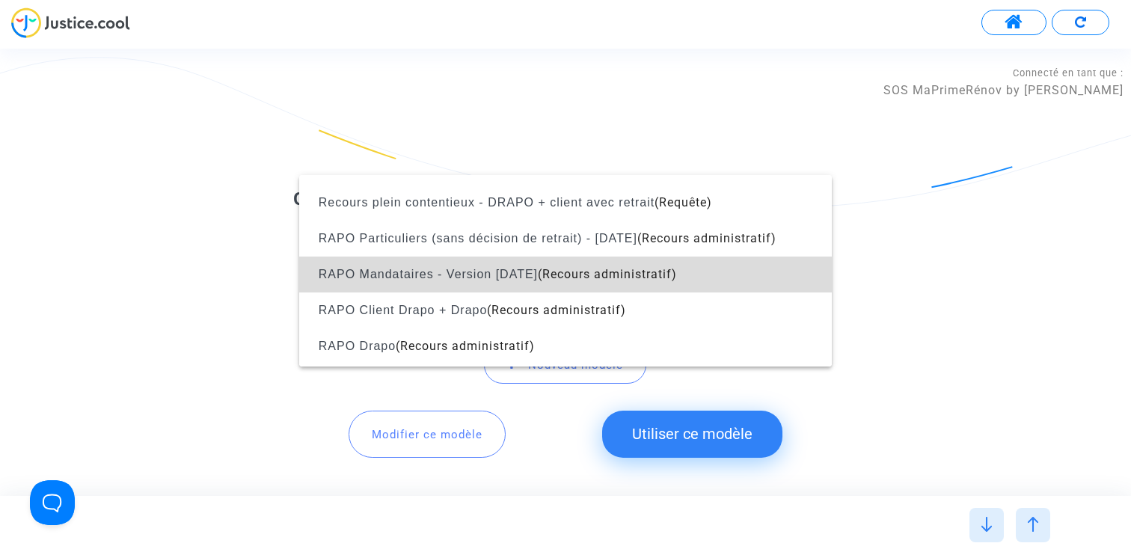
click at [547, 283] on span "RAPO Mandataires - Version Oct2024 (Recours administratif)" at bounding box center [565, 275] width 509 height 36
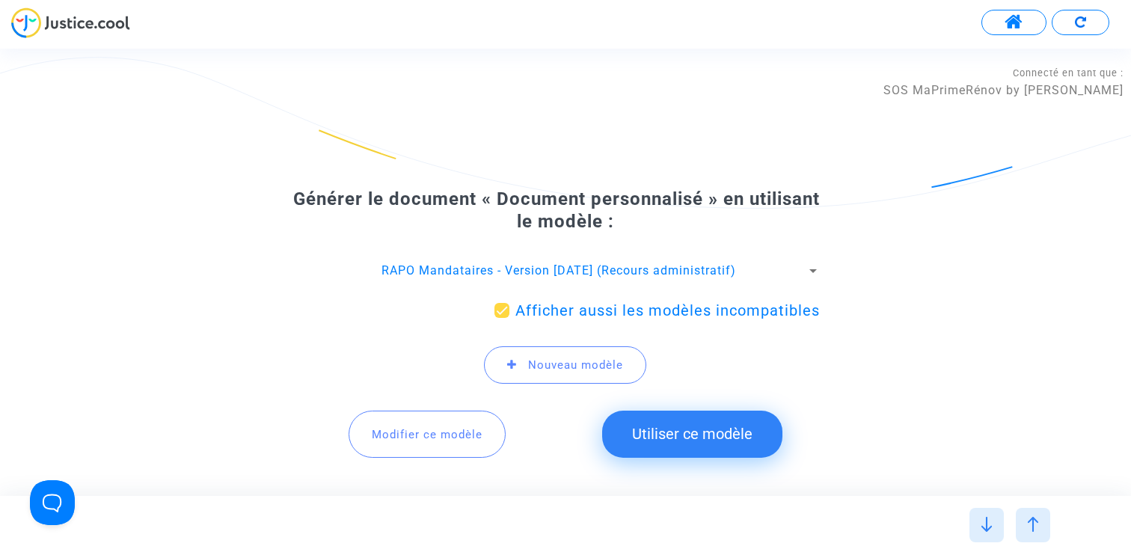
click at [428, 430] on span "Modifier ce modèle" at bounding box center [427, 434] width 111 height 13
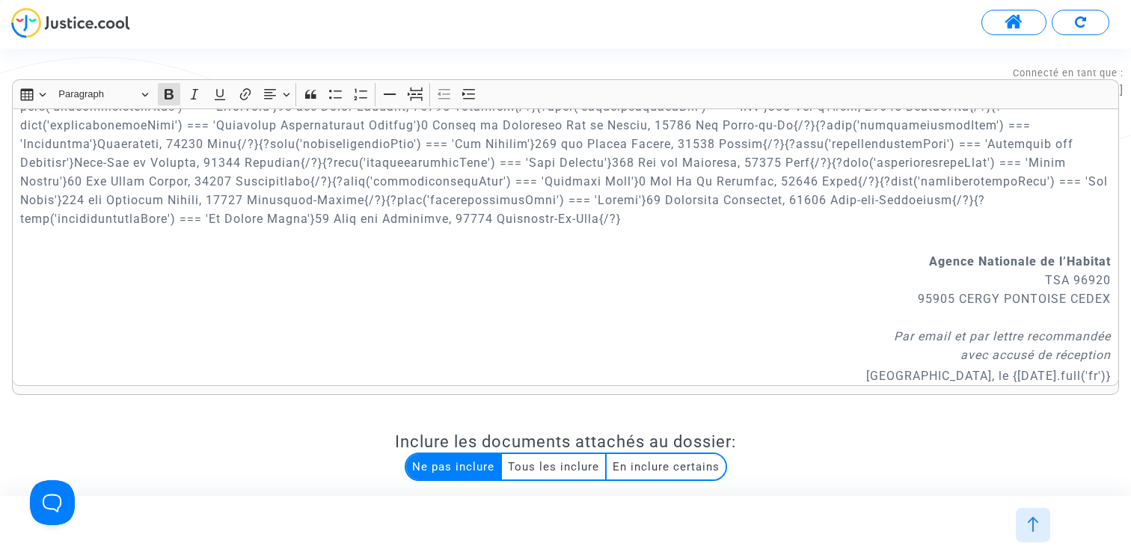
scroll to position [239, 0]
click at [653, 212] on p "La société {?eval('categoryEnergy') === 'paymentEnergyRenovationBonus'}Drapo{/?…" at bounding box center [565, 122] width 1091 height 206
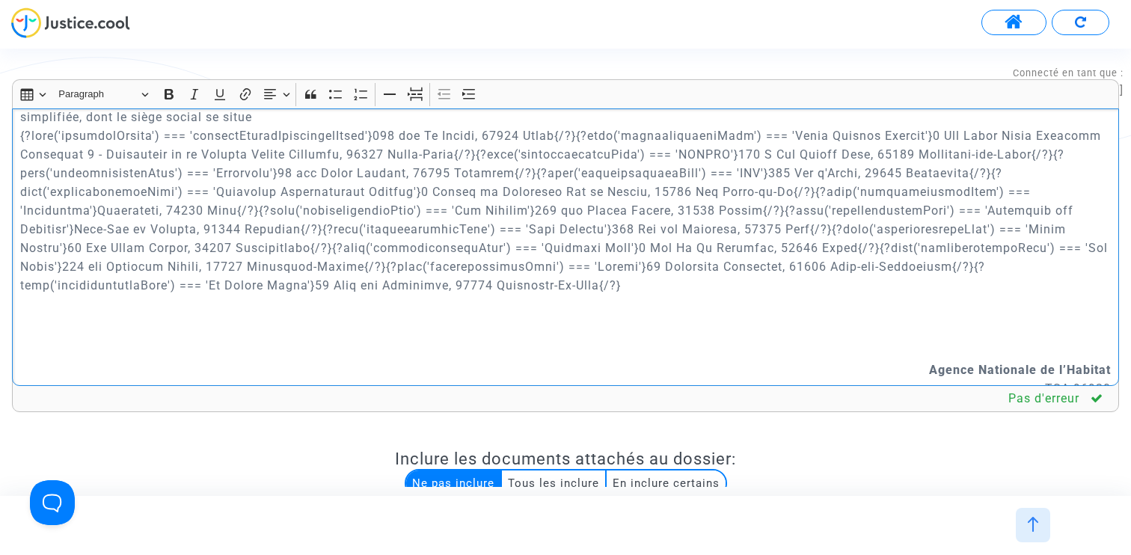
scroll to position [1996, 0]
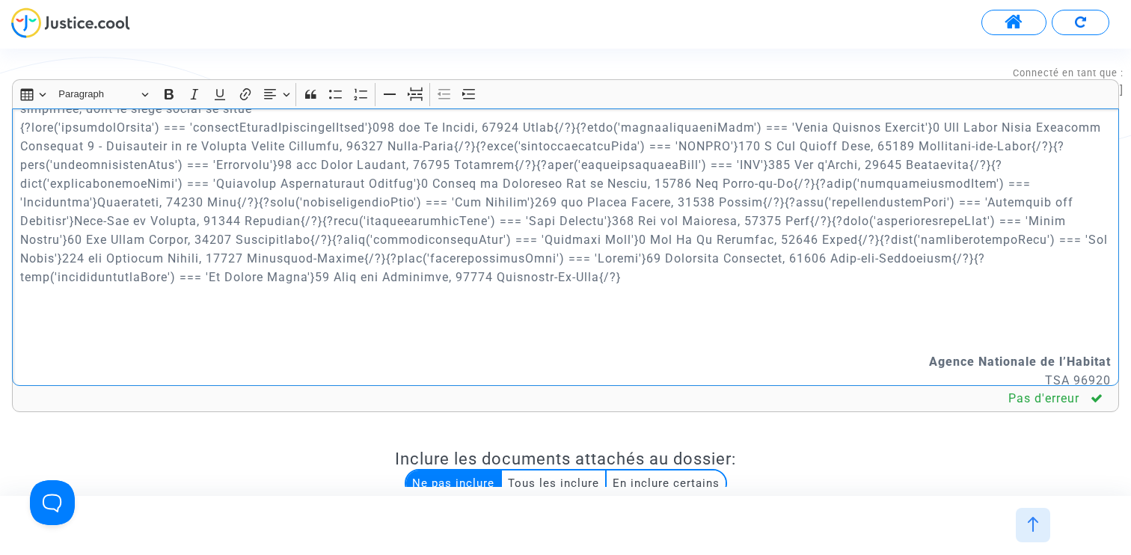
click at [649, 275] on p "La société {?eval('categoryEnergy') === 'paymentEnergyRenovationBonus'}Drapo{/?…" at bounding box center [565, 184] width 1091 height 206
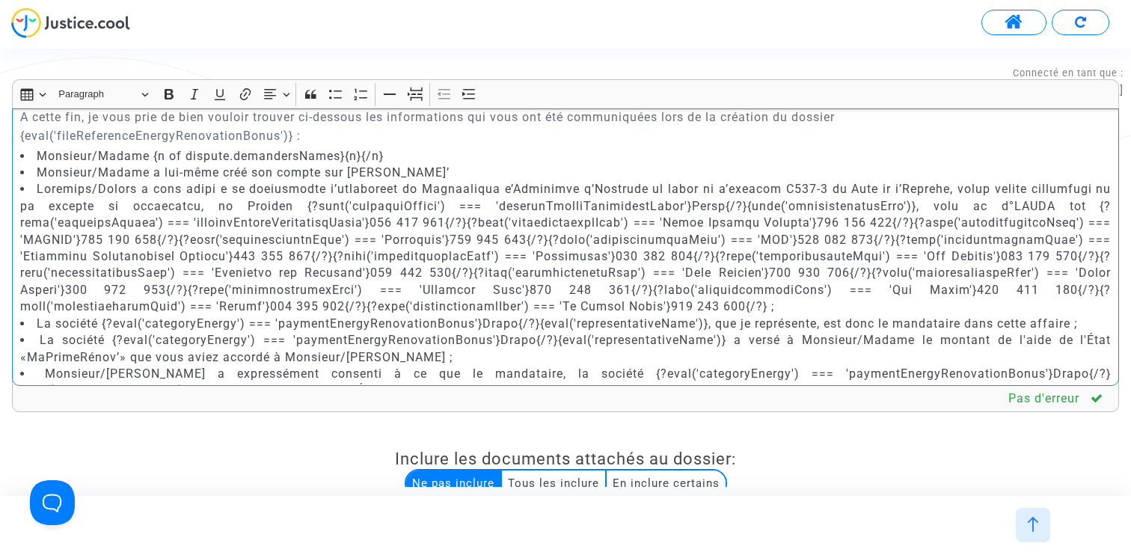
scroll to position [2968, 0]
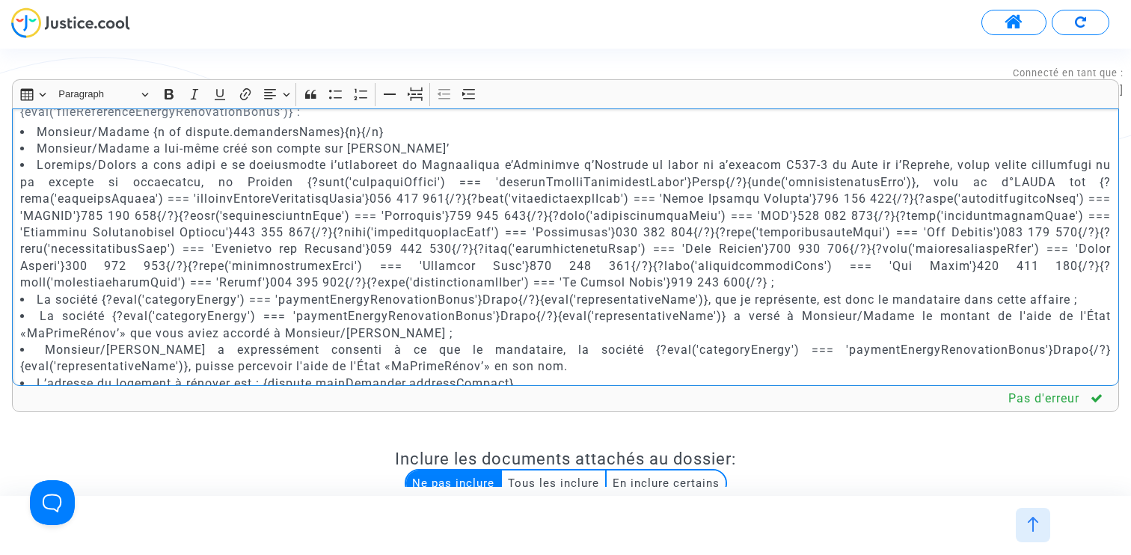
click at [597, 281] on li "Rich Text Editor, main" at bounding box center [565, 224] width 1091 height 134
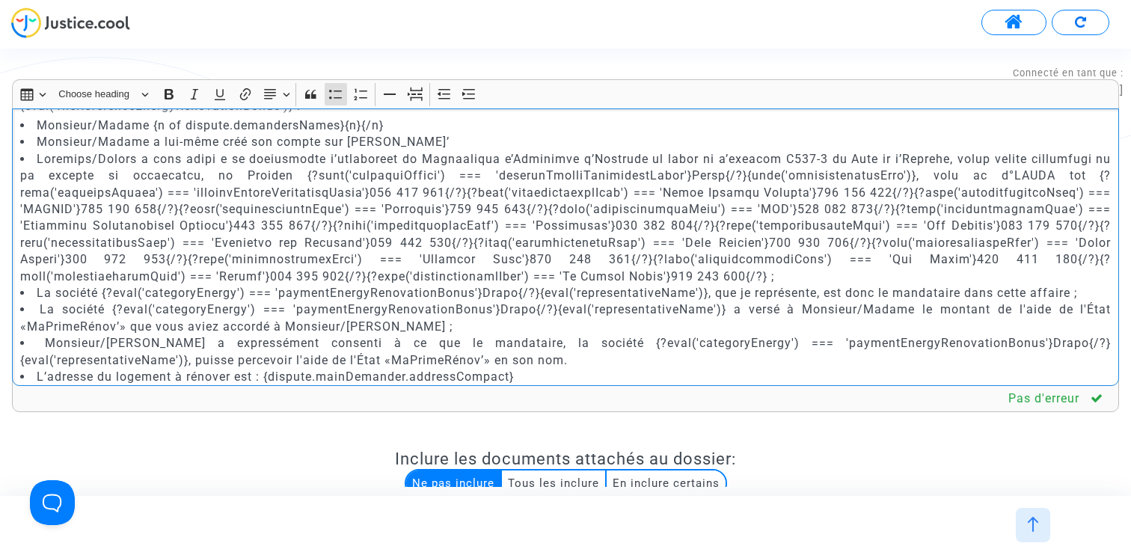
scroll to position [1148, 0]
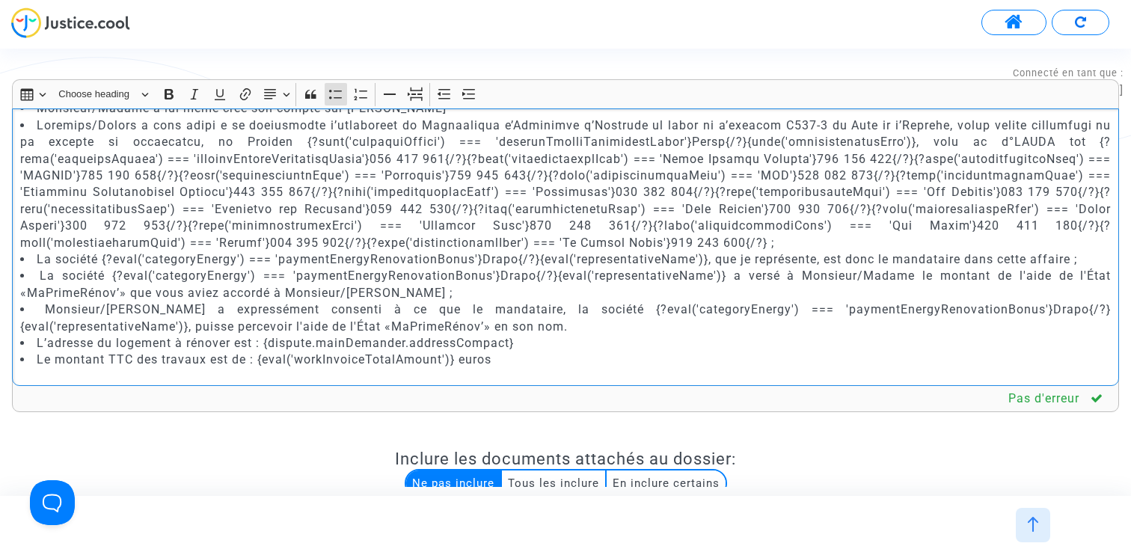
click at [599, 242] on li "Rich Text Editor, main" at bounding box center [565, 184] width 1091 height 134
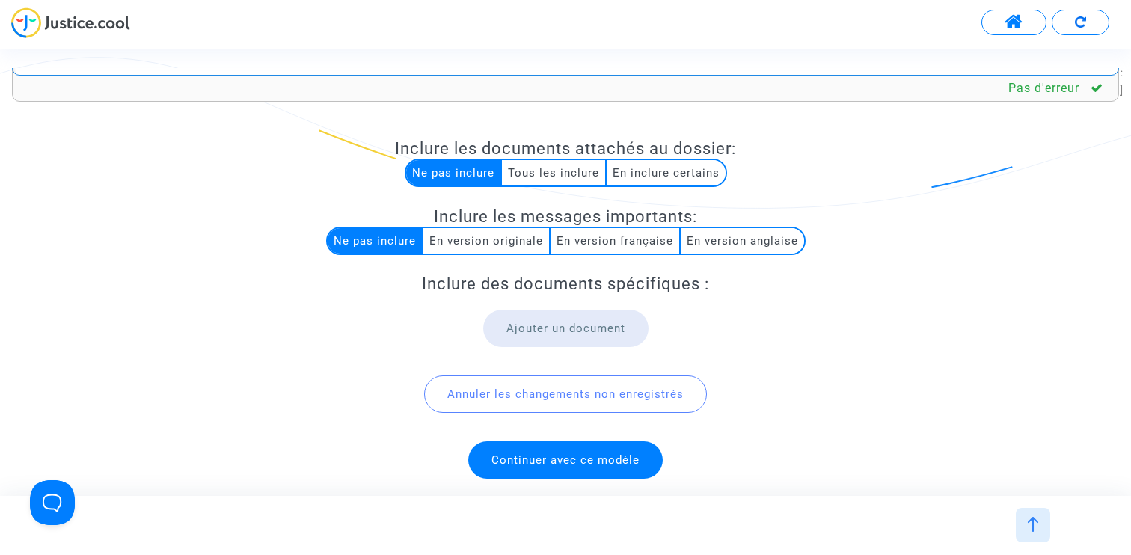
scroll to position [316, 0]
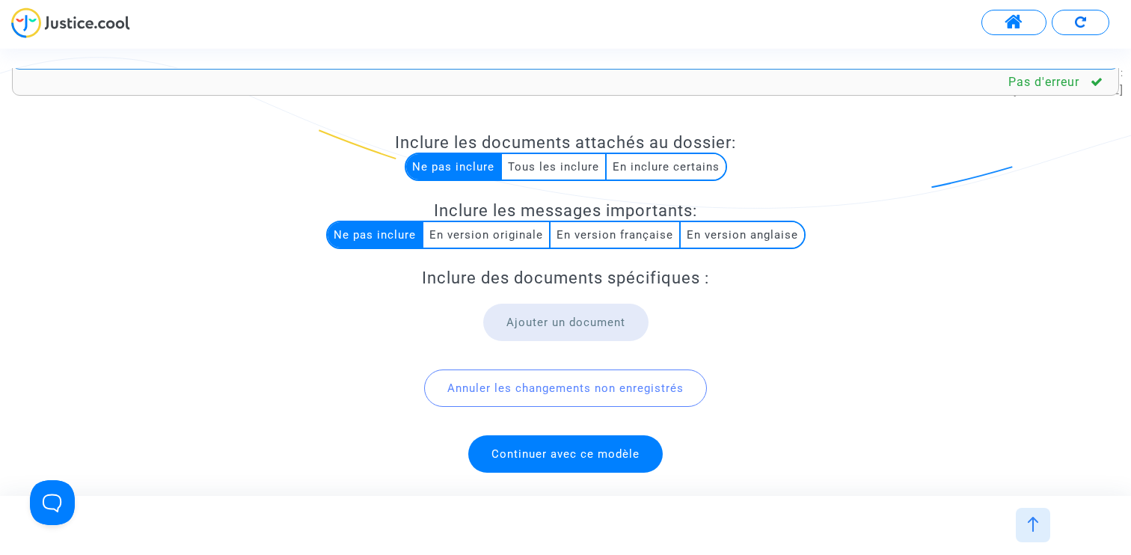
click at [589, 465] on span "Continuer avec ce modèle" at bounding box center [565, 453] width 194 height 37
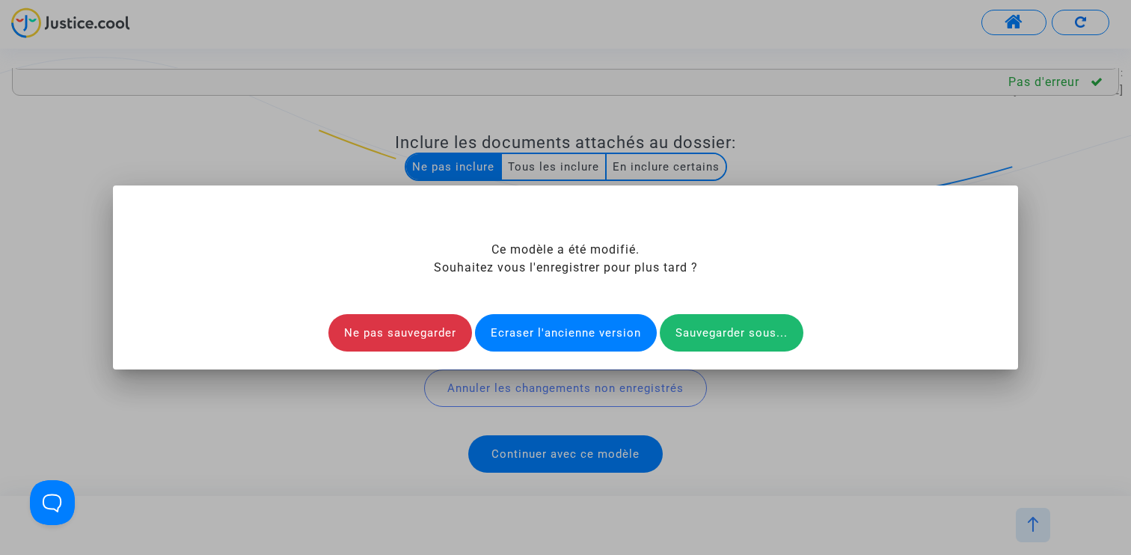
click at [578, 331] on div "Ecraser l'ancienne version" at bounding box center [566, 332] width 182 height 37
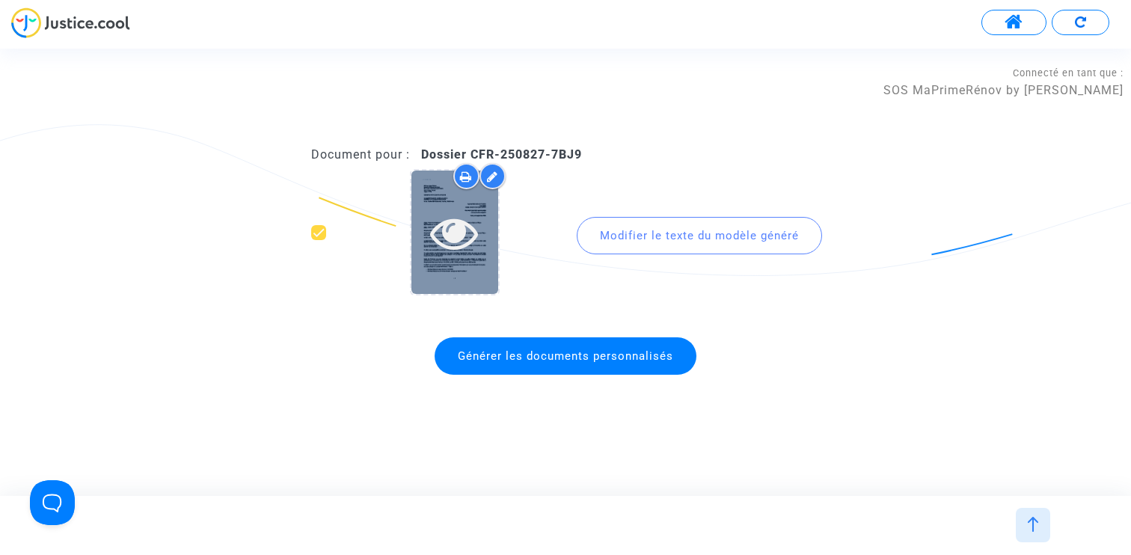
click at [467, 230] on icon at bounding box center [454, 233] width 49 height 48
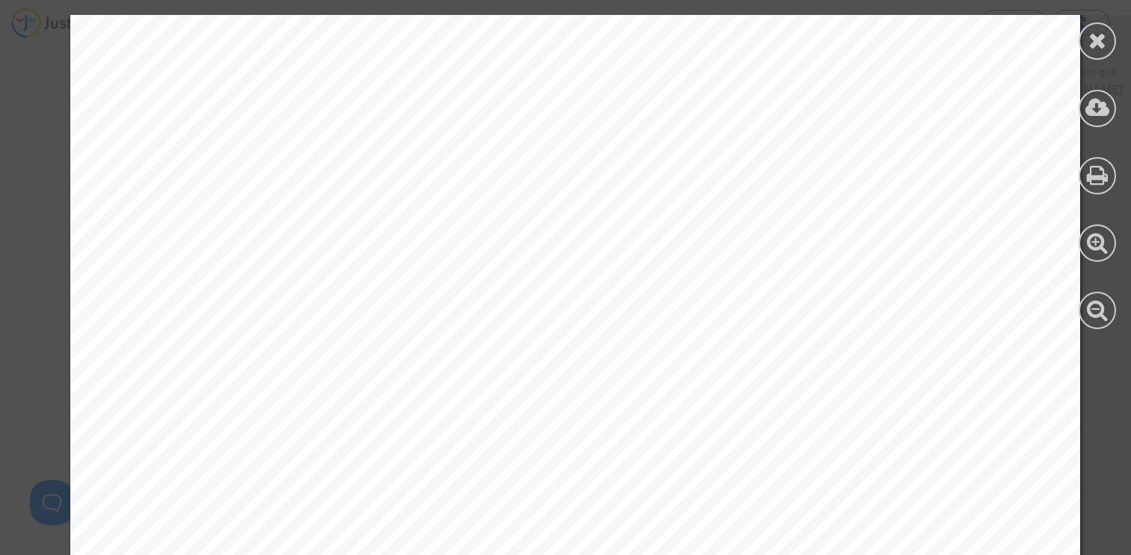
scroll to position [691, 0]
click at [1105, 316] on icon at bounding box center [1098, 309] width 22 height 22
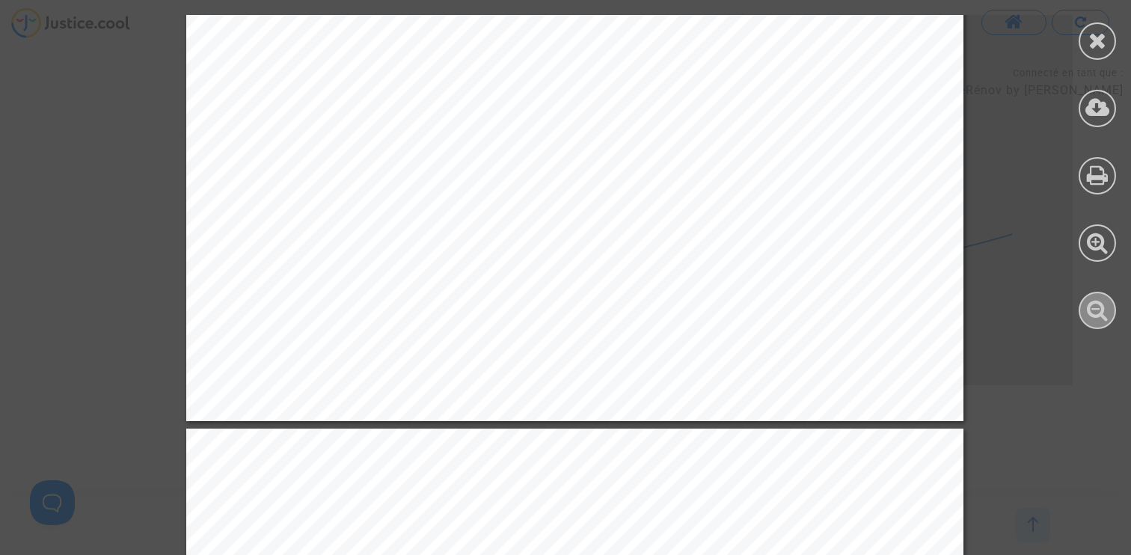
click at [1105, 316] on icon at bounding box center [1098, 309] width 22 height 22
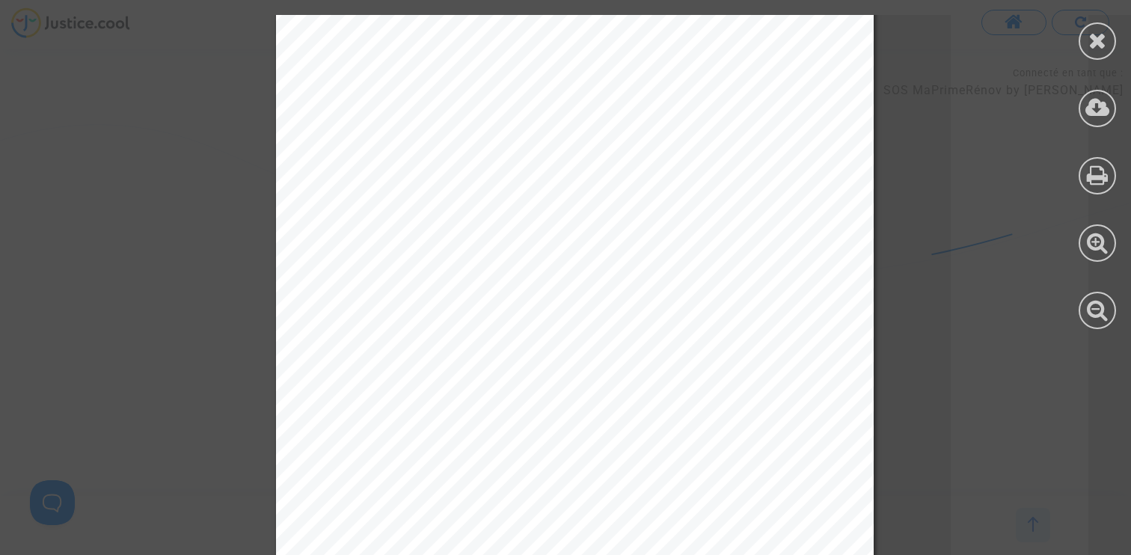
scroll to position [7, 0]
click at [1098, 51] on icon at bounding box center [1097, 40] width 19 height 22
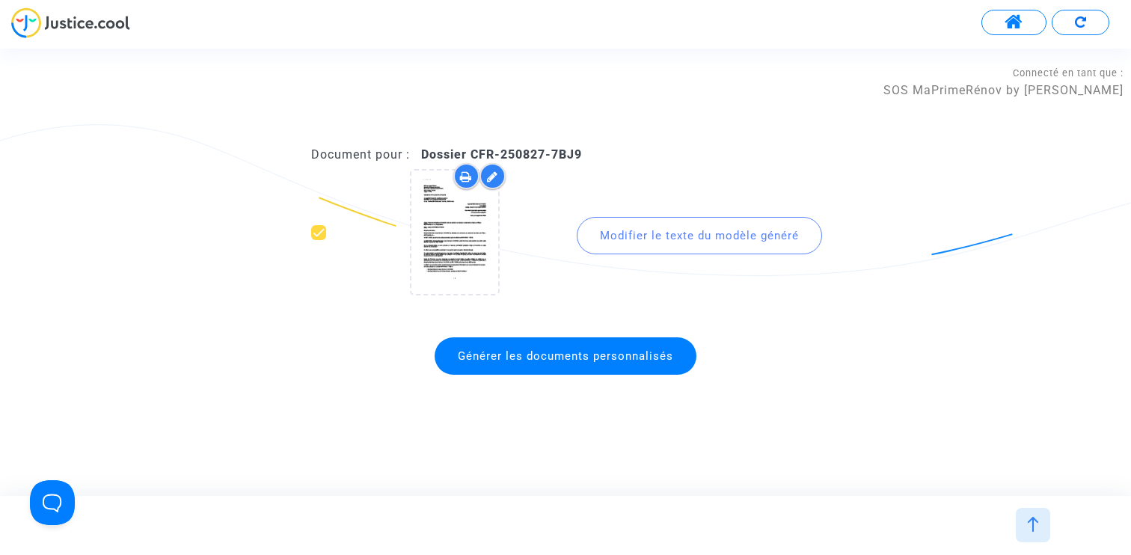
click at [1007, 26] on span at bounding box center [1013, 22] width 19 height 19
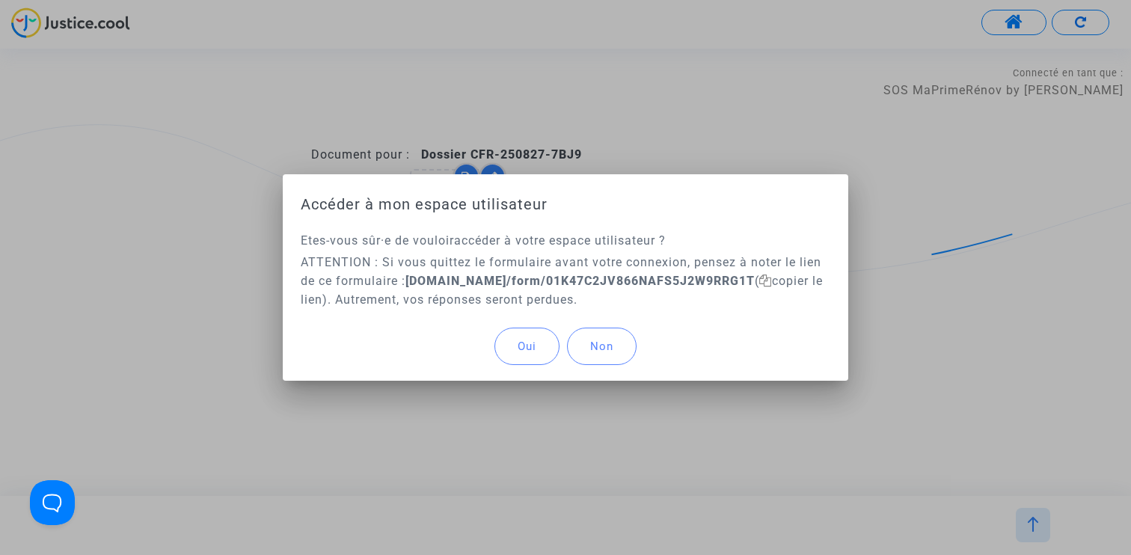
click at [533, 351] on span "Oui" at bounding box center [527, 346] width 19 height 13
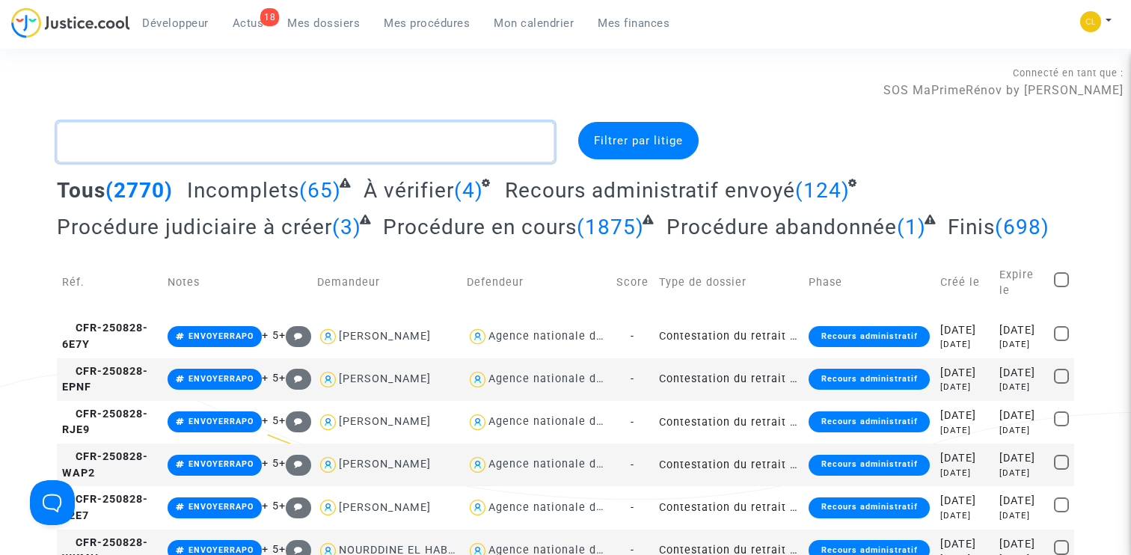
click at [343, 137] on textarea at bounding box center [305, 142] width 497 height 40
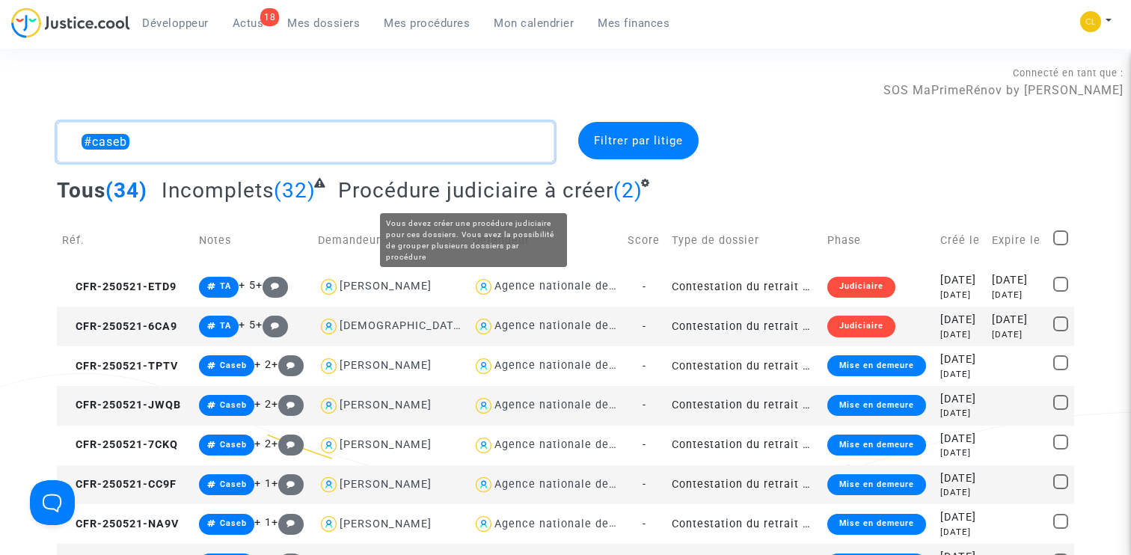
type textarea "#caseb"
click at [499, 185] on span "Procédure judiciaire à créer" at bounding box center [475, 190] width 275 height 25
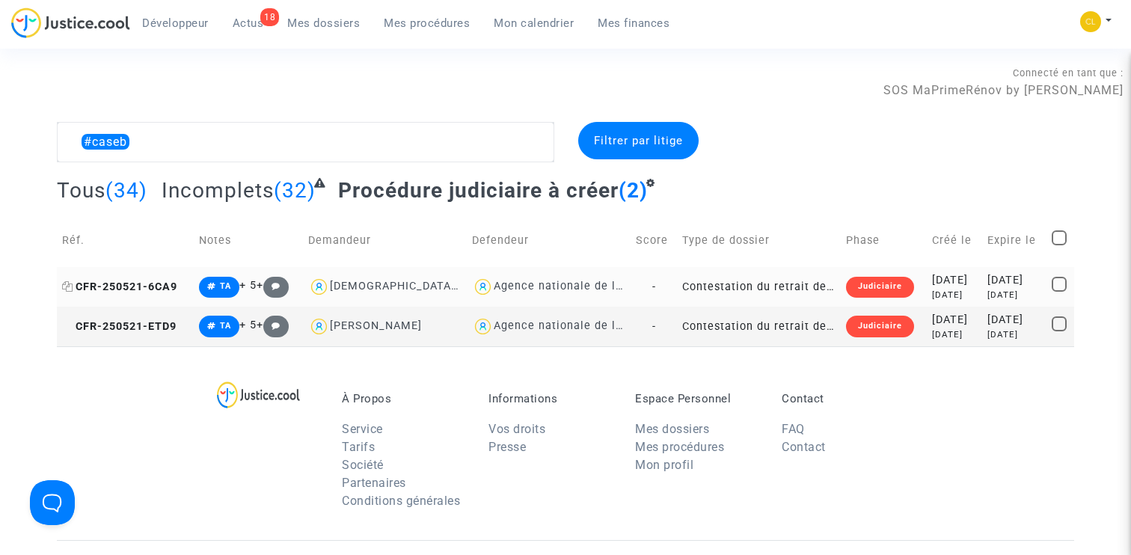
click at [131, 290] on span "CFR-250521-6CA9" at bounding box center [119, 286] width 115 height 13
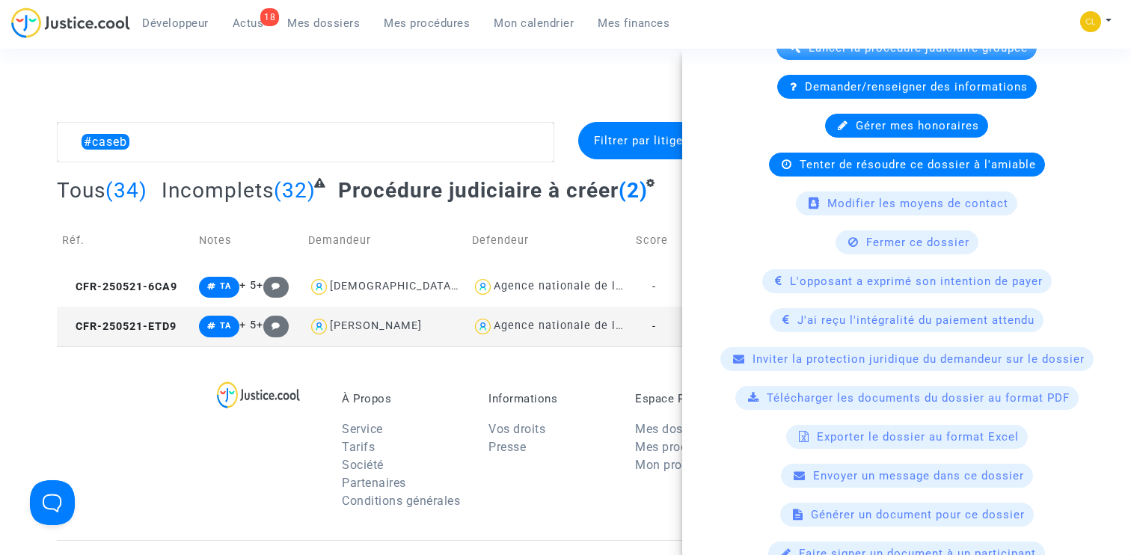
scroll to position [607, 0]
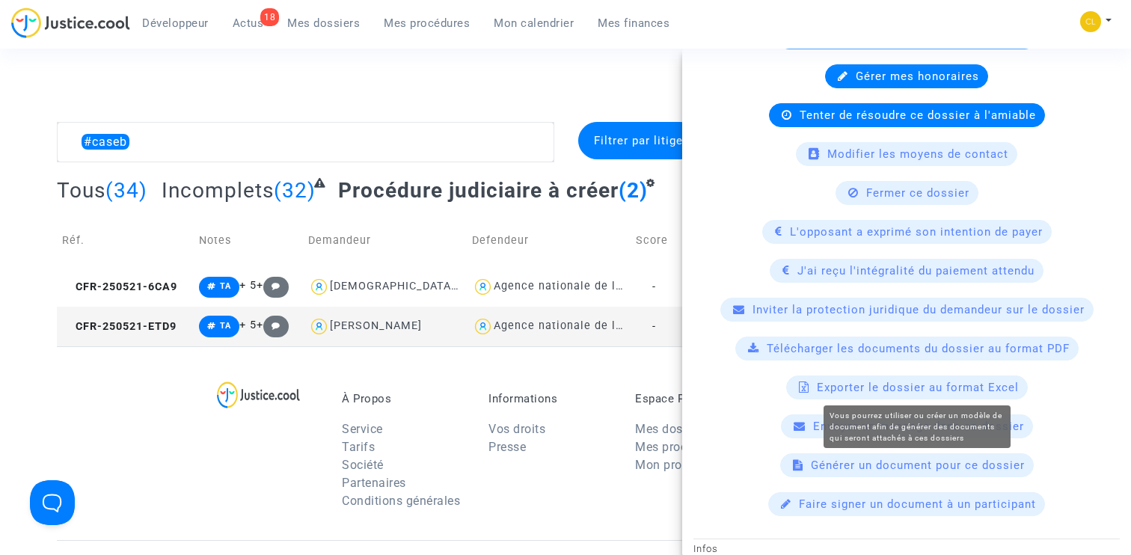
click at [928, 474] on div "Générer un document pour ce dossier" at bounding box center [907, 465] width 254 height 24
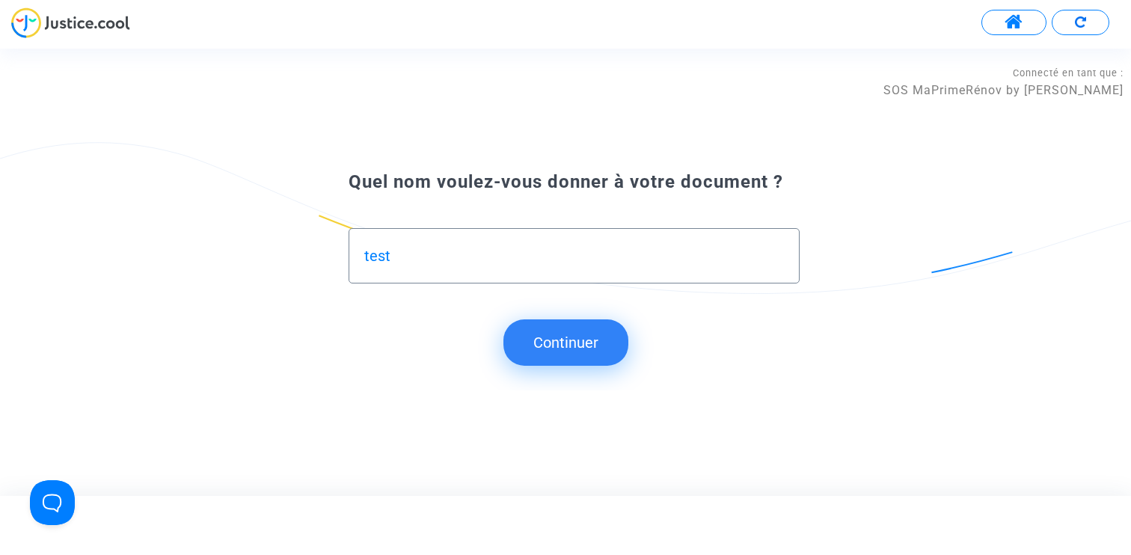
type input "test"
click at [568, 334] on button "Continuer" at bounding box center [565, 342] width 125 height 46
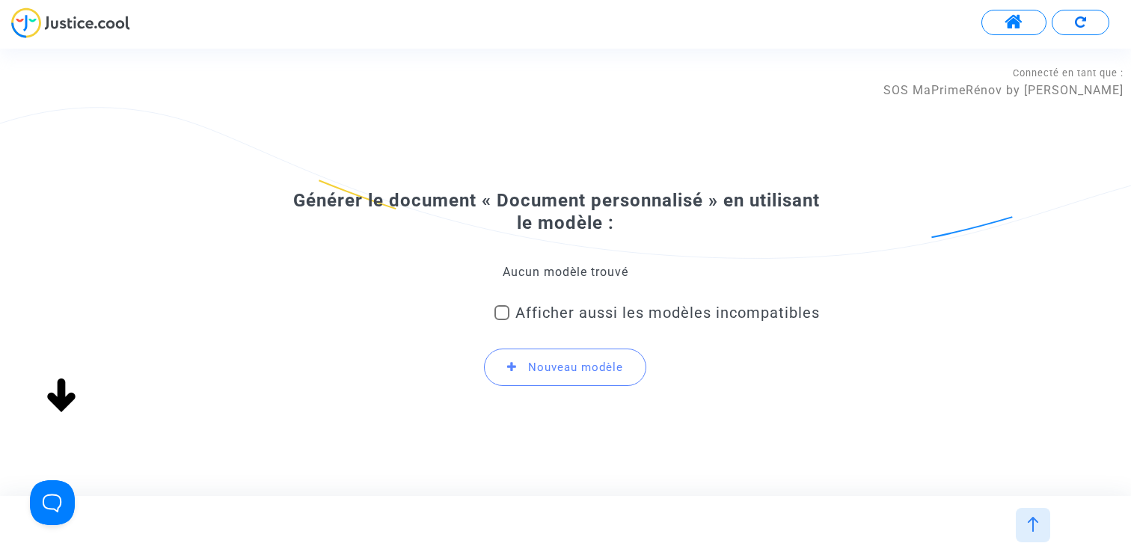
click at [542, 280] on div "Aucun modèle trouvé" at bounding box center [565, 272] width 509 height 16
click at [550, 310] on span "Afficher aussi les modèles incompatibles" at bounding box center [667, 313] width 304 height 18
click at [502, 320] on input "Afficher aussi les modèles incompatibles" at bounding box center [501, 320] width 1 height 1
checkbox input "true"
click at [543, 280] on div "Sélectionnez le modèle à utiliser Afficher aussi les modèles incompatibles Nouv…" at bounding box center [565, 331] width 509 height 135
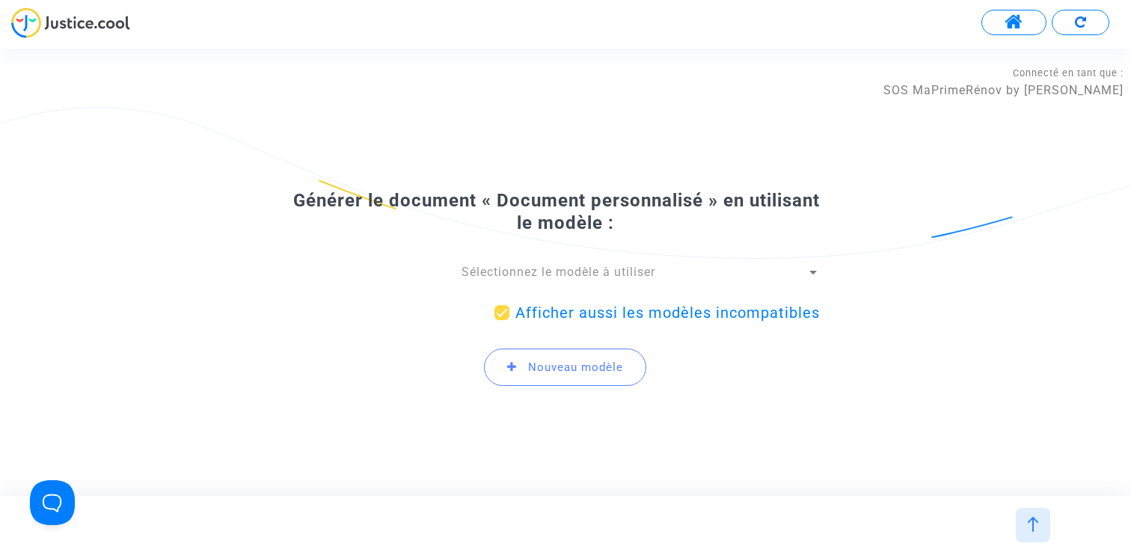
click at [543, 274] on span "Sélectionnez le modèle à utiliser" at bounding box center [558, 272] width 194 height 14
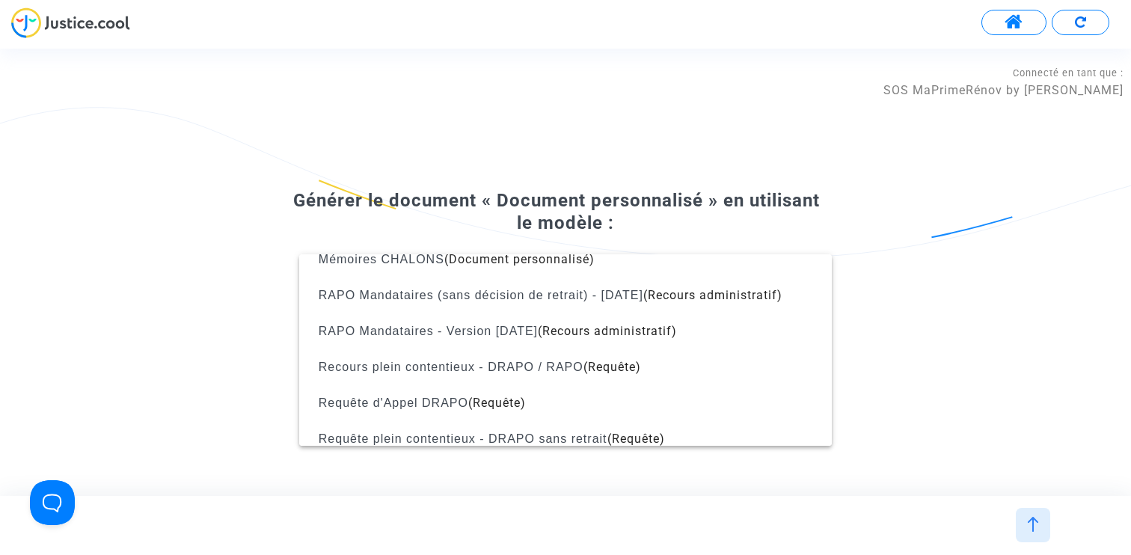
scroll to position [1091, 0]
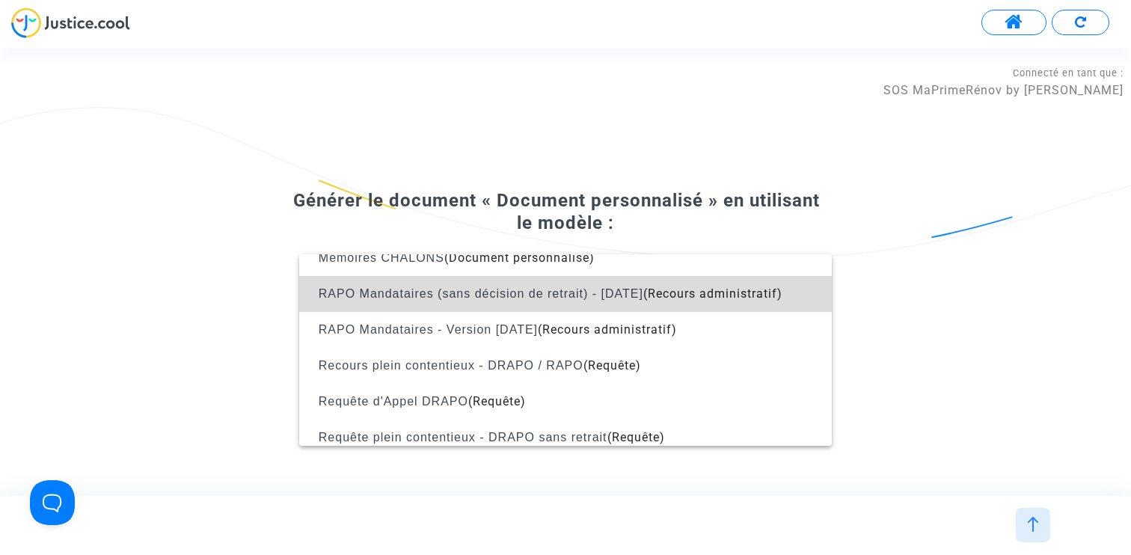
click at [550, 294] on span "RAPO Mandataires (sans décision de retrait) - [DATE]" at bounding box center [481, 293] width 325 height 13
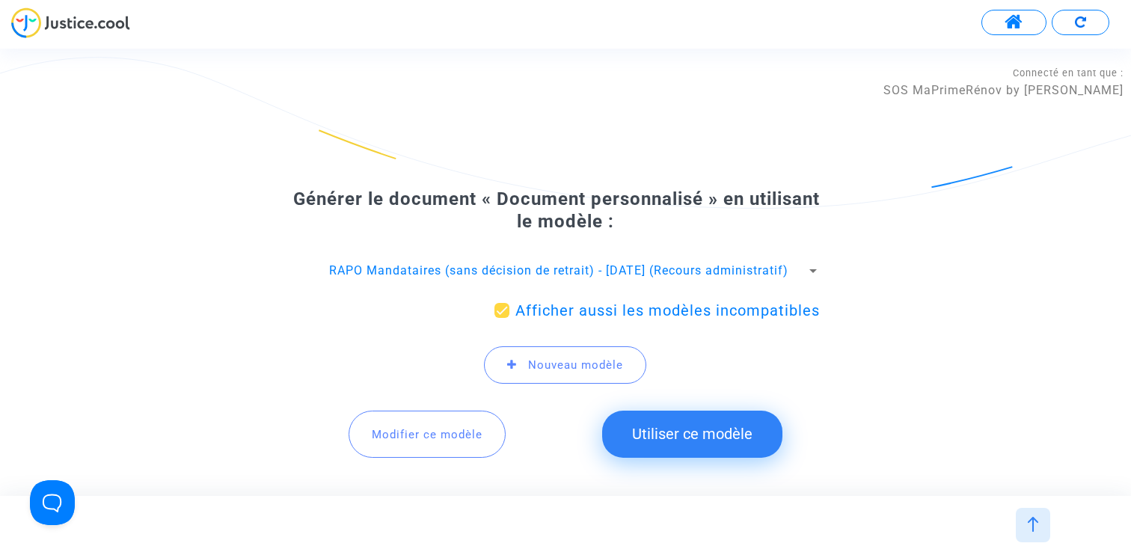
click at [666, 439] on button "Utiliser ce modèle" at bounding box center [692, 434] width 180 height 46
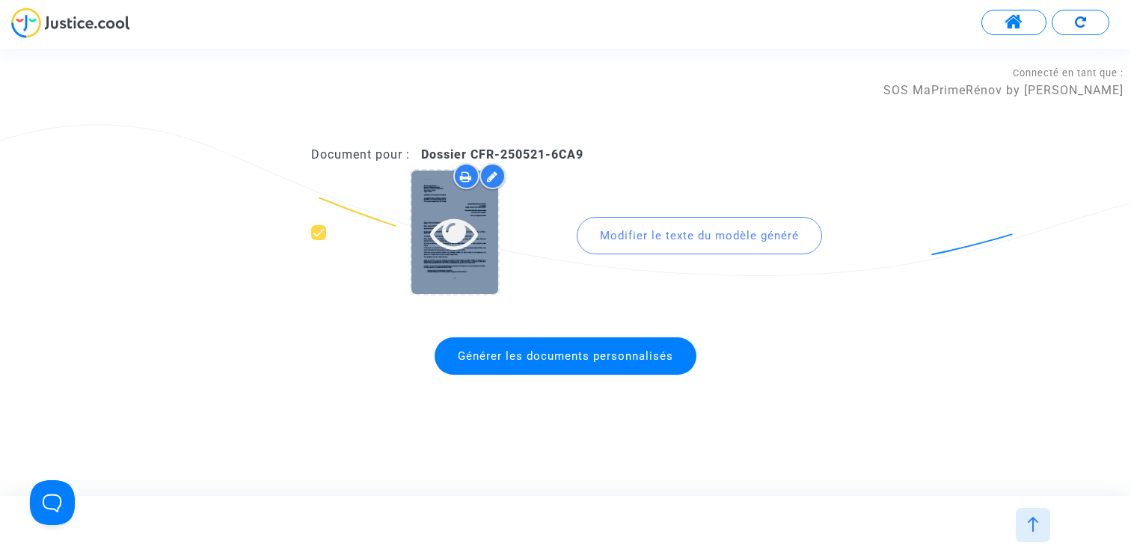
click at [460, 234] on icon at bounding box center [454, 233] width 49 height 48
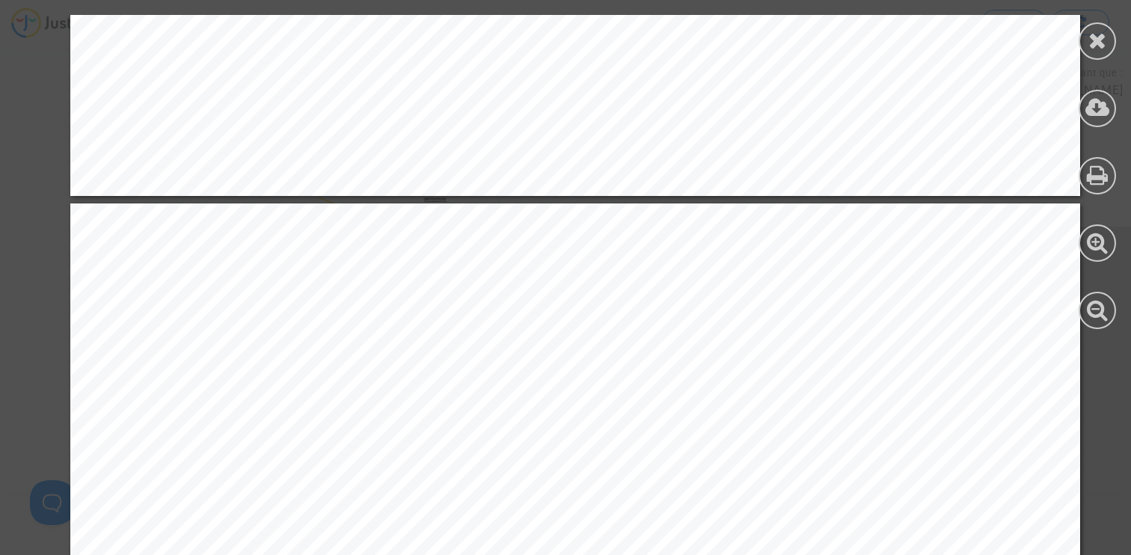
scroll to position [1255, 0]
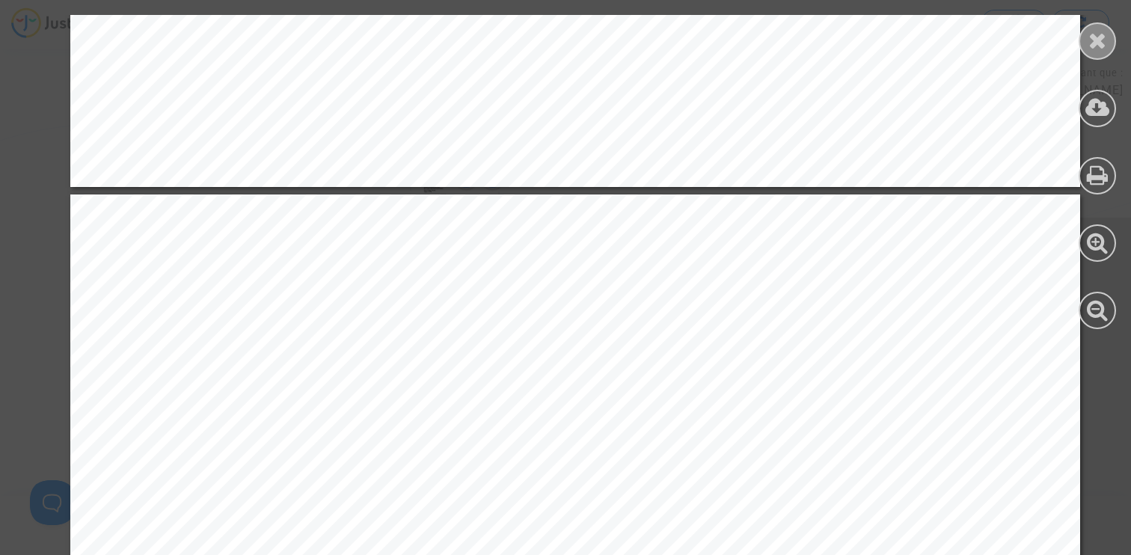
click at [1102, 49] on icon at bounding box center [1097, 40] width 19 height 22
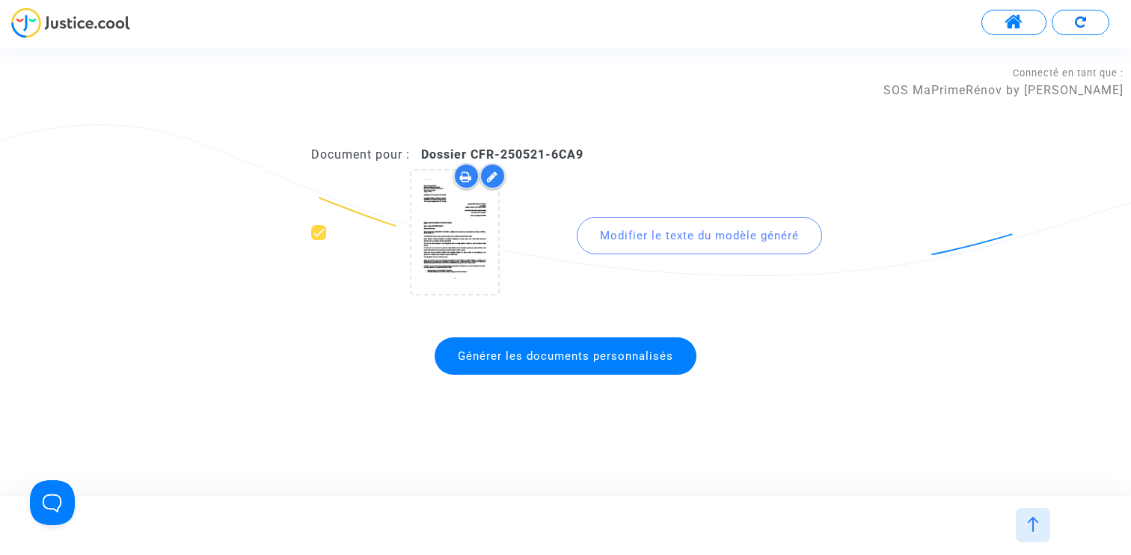
click at [1037, 527] on img at bounding box center [1032, 524] width 15 height 15
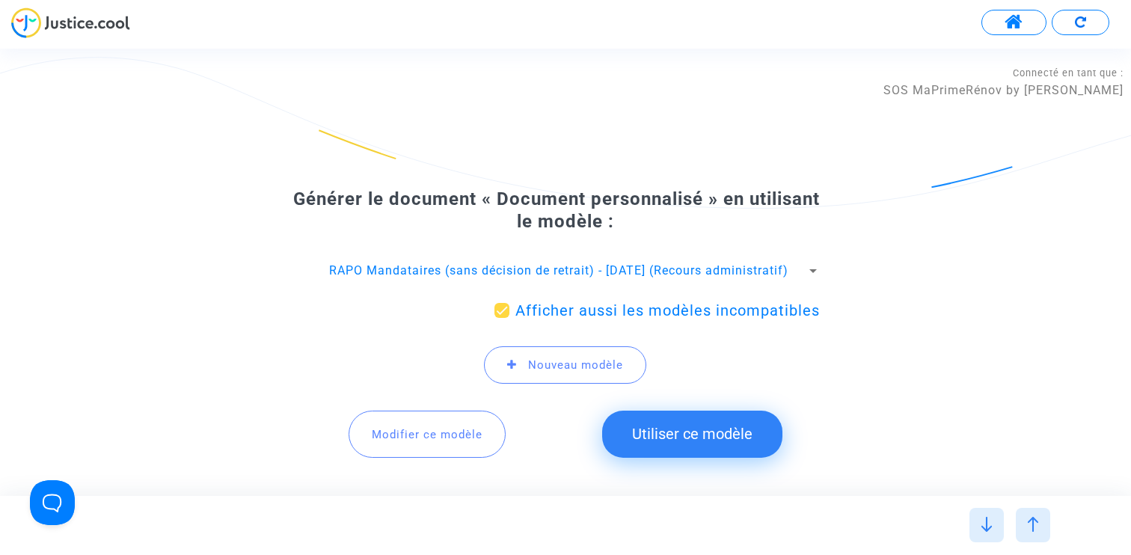
click at [413, 435] on span "Modifier ce modèle" at bounding box center [427, 434] width 111 height 13
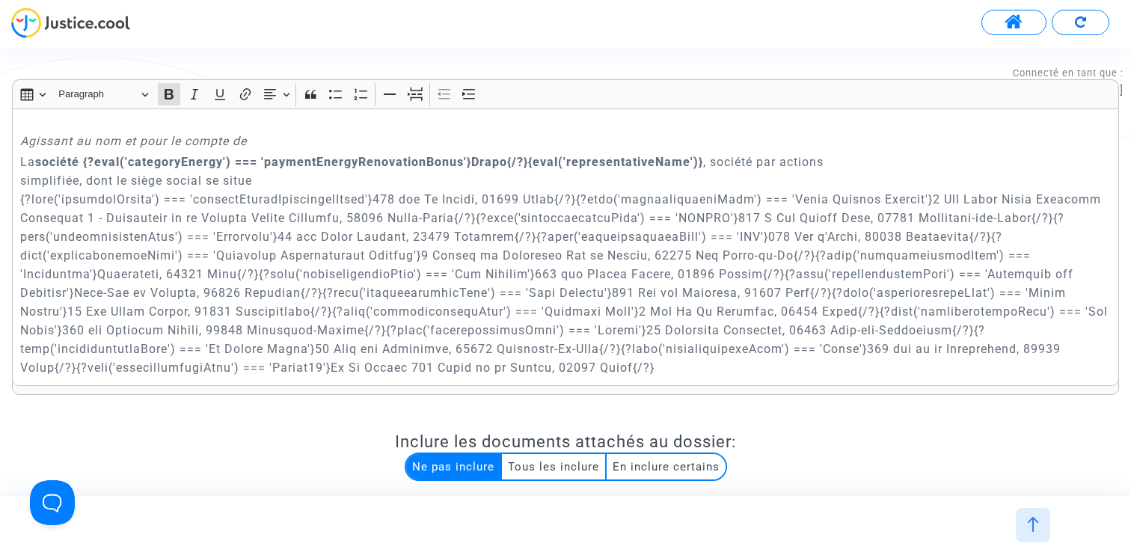
scroll to position [197, 0]
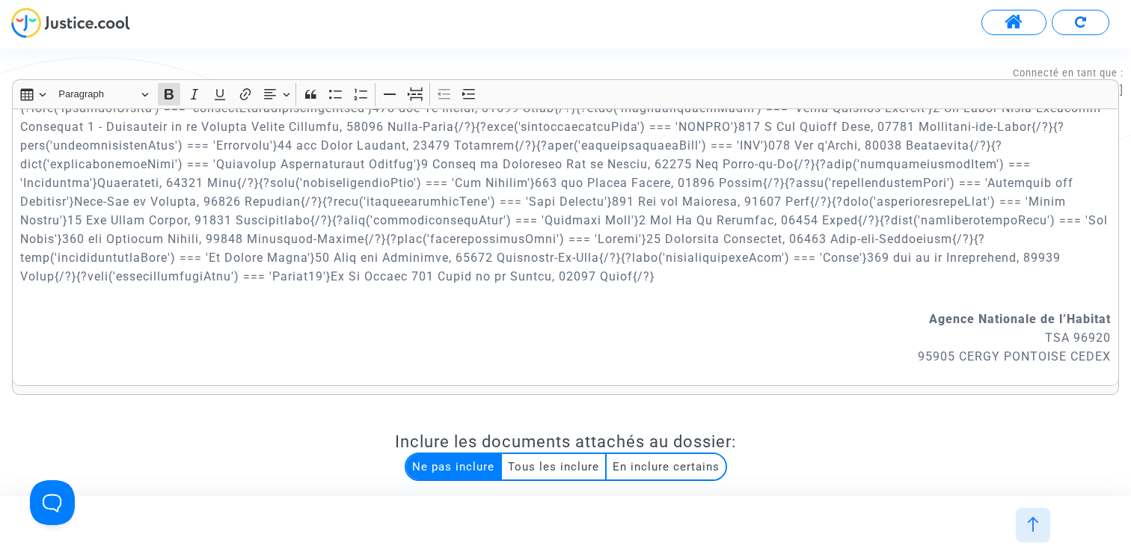
click at [671, 272] on p "La société {?eval('categoryEnergy') === 'paymentEnergyRenovationBonus'}Drapo{/?…" at bounding box center [565, 173] width 1091 height 224
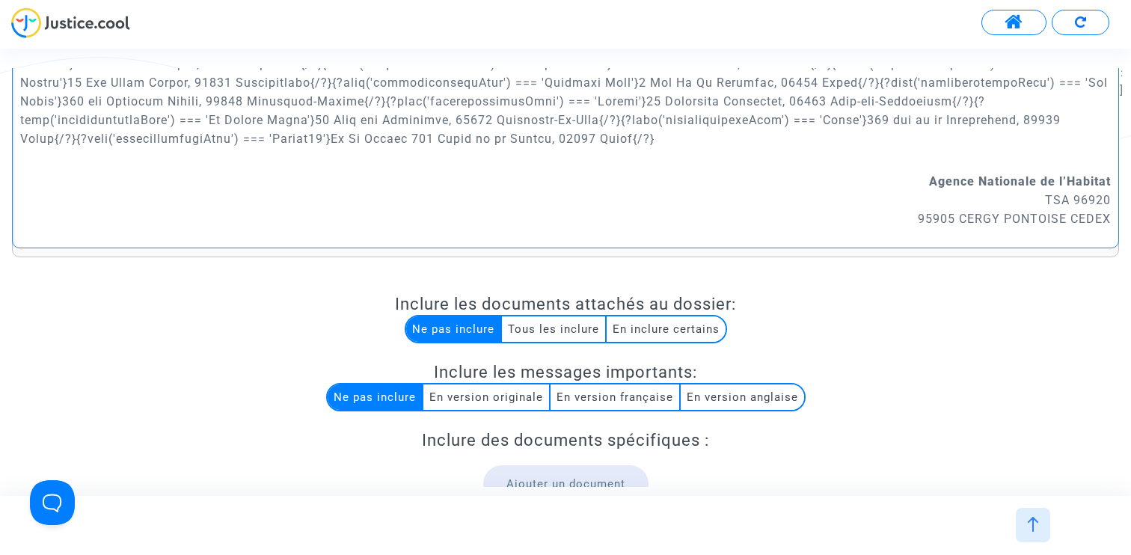
scroll to position [220, 0]
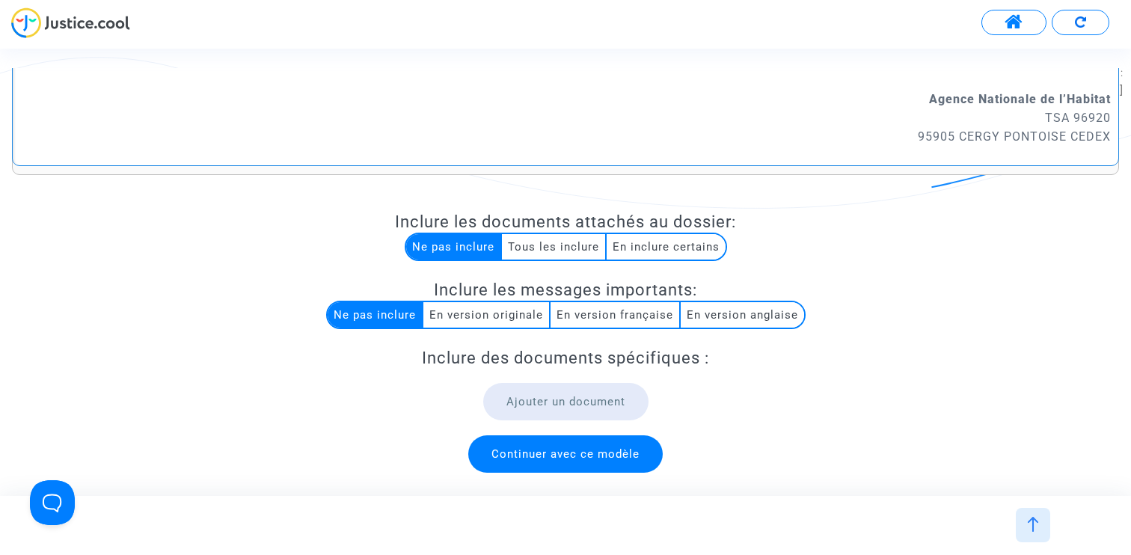
click at [603, 455] on span "Continuer avec ce modèle" at bounding box center [565, 453] width 148 height 13
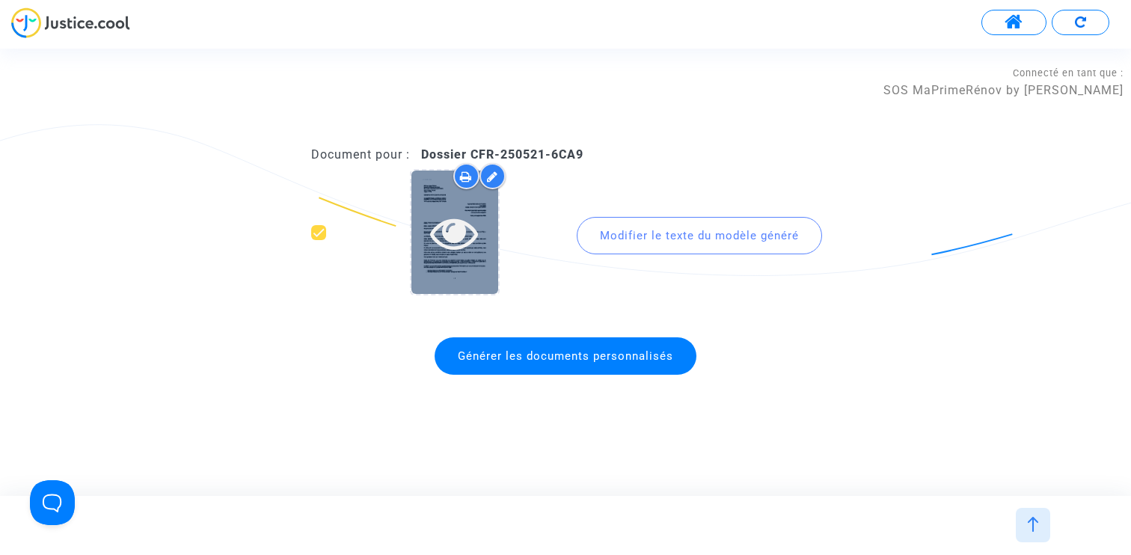
click at [449, 235] on icon at bounding box center [454, 233] width 49 height 48
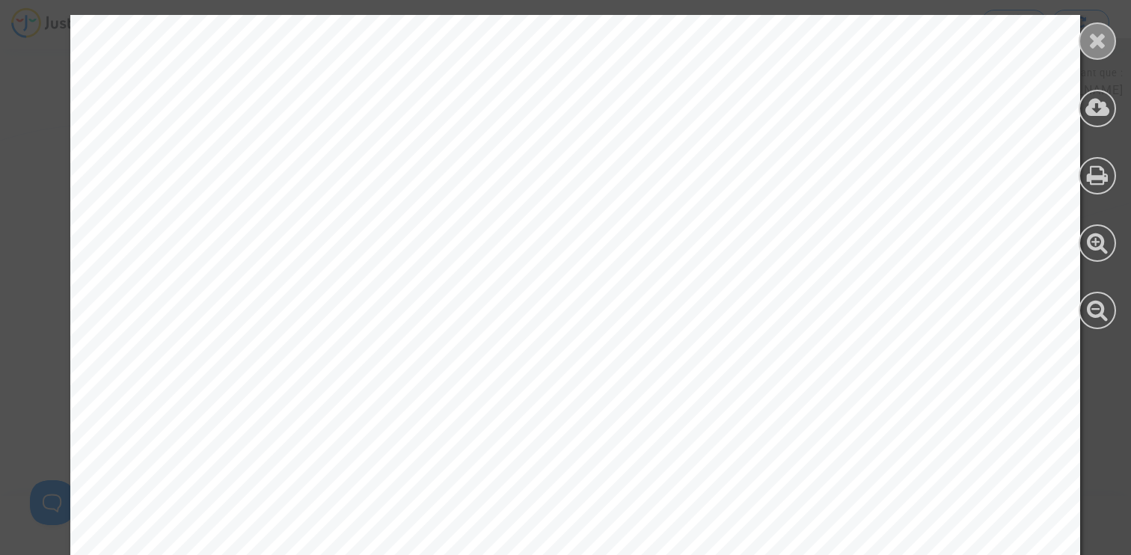
click at [1102, 49] on icon at bounding box center [1097, 40] width 19 height 22
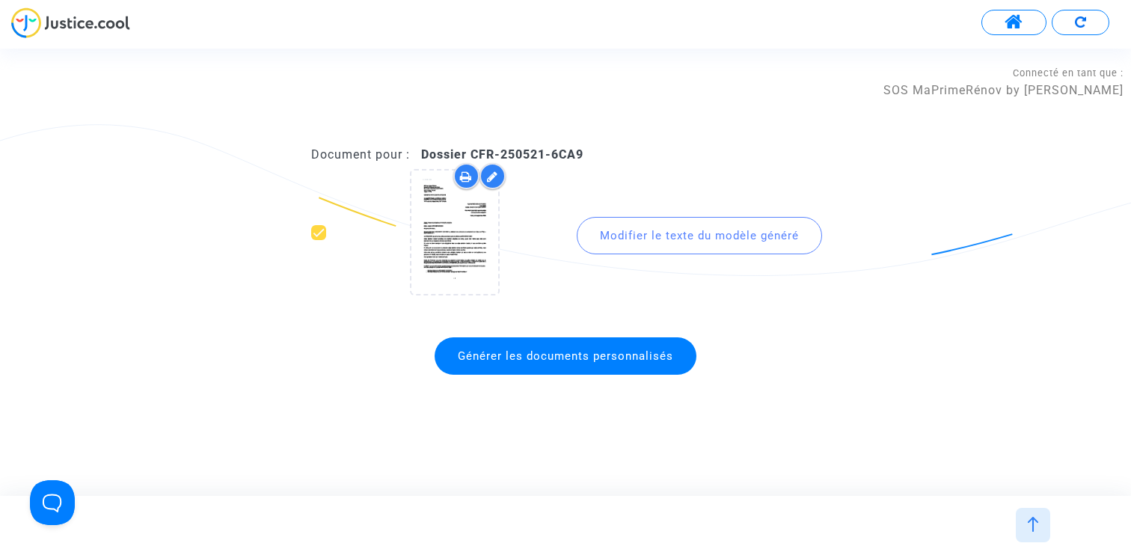
click at [308, 64] on div "Document pour : Dossier CFR-250521-6CA9 Modifier le texte du modèle généré Géné…" at bounding box center [565, 272] width 1131 height 447
click at [1031, 522] on img at bounding box center [1032, 524] width 15 height 15
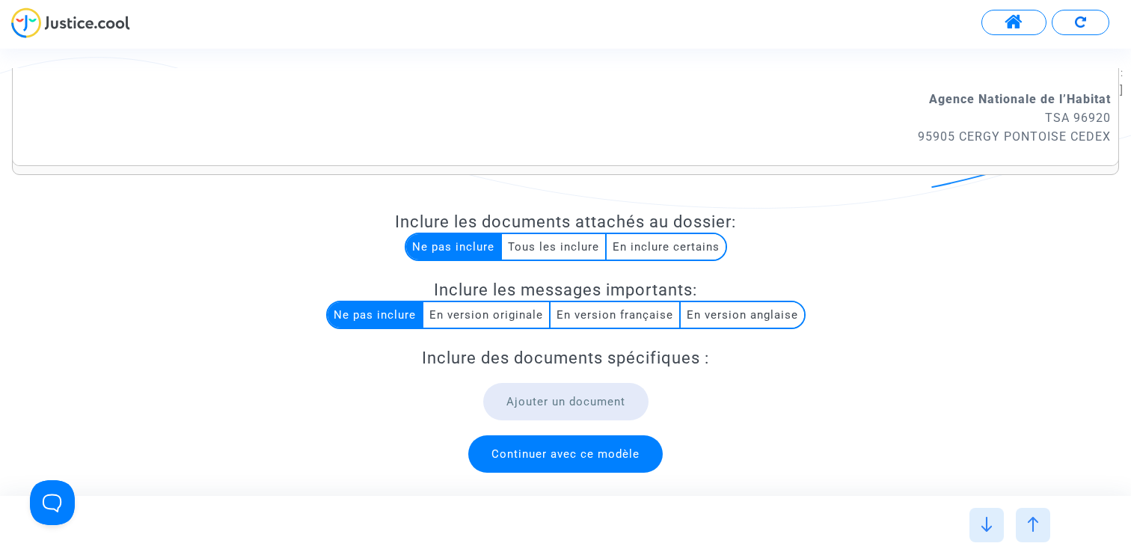
scroll to position [0, 0]
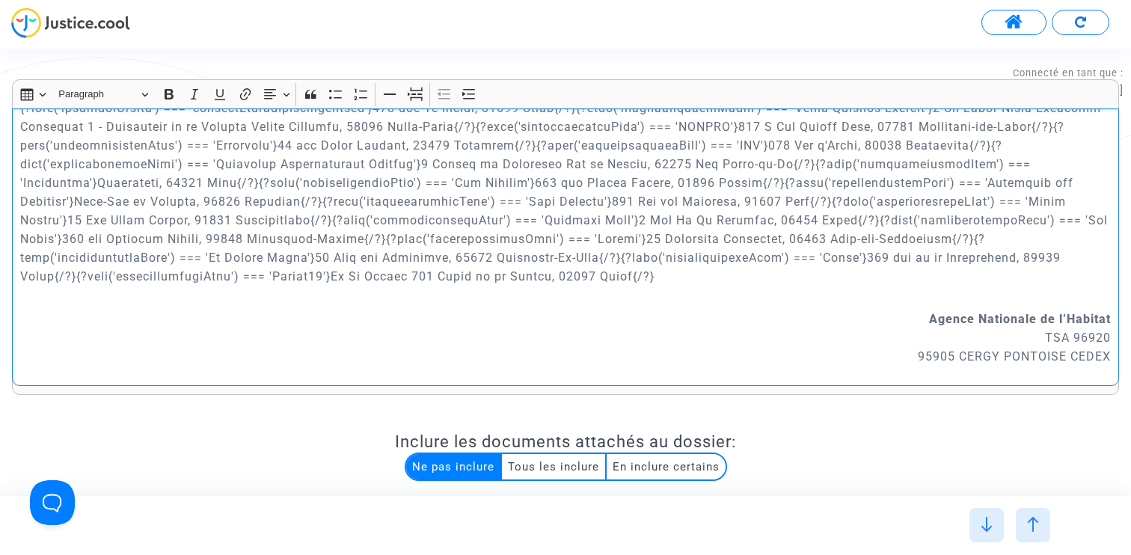
click at [699, 192] on p "La société {?eval('categoryEnergy') === 'paymentEnergyRenovationBonus'}Drapo{/?…" at bounding box center [565, 173] width 1091 height 224
click at [444, 244] on p "La société {?eval('categoryEnergy') === 'paymentEnergyRenovationBonus'}Drapo{/?…" at bounding box center [565, 173] width 1091 height 224
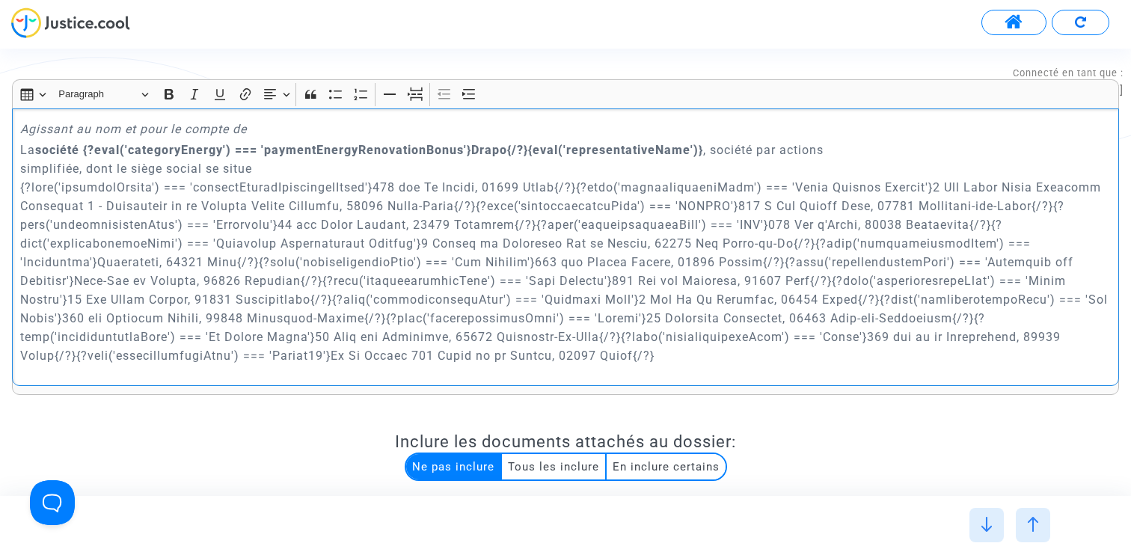
scroll to position [118, 0]
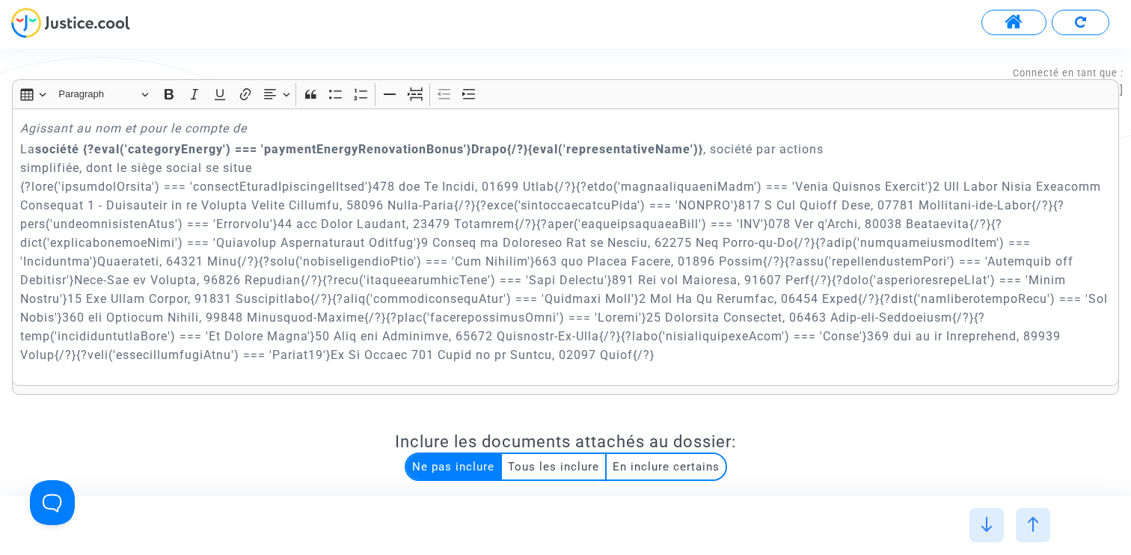
click at [999, 22] on button at bounding box center [1013, 22] width 65 height 25
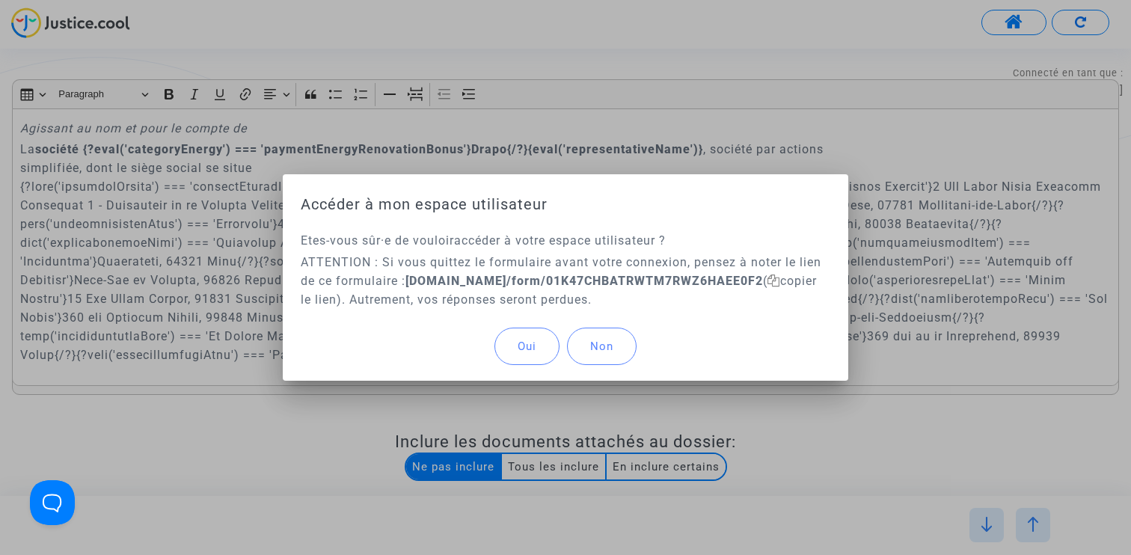
click at [543, 339] on button "Oui" at bounding box center [526, 346] width 65 height 37
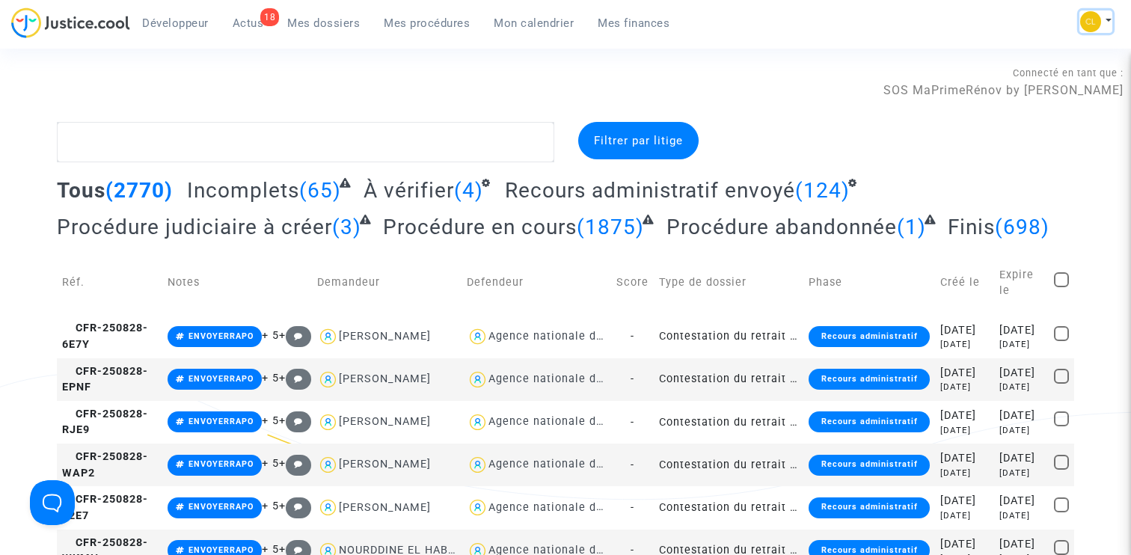
click at [1107, 19] on button at bounding box center [1095, 21] width 33 height 22
click at [1052, 75] on link "Changer de compte" at bounding box center [1035, 77] width 151 height 24
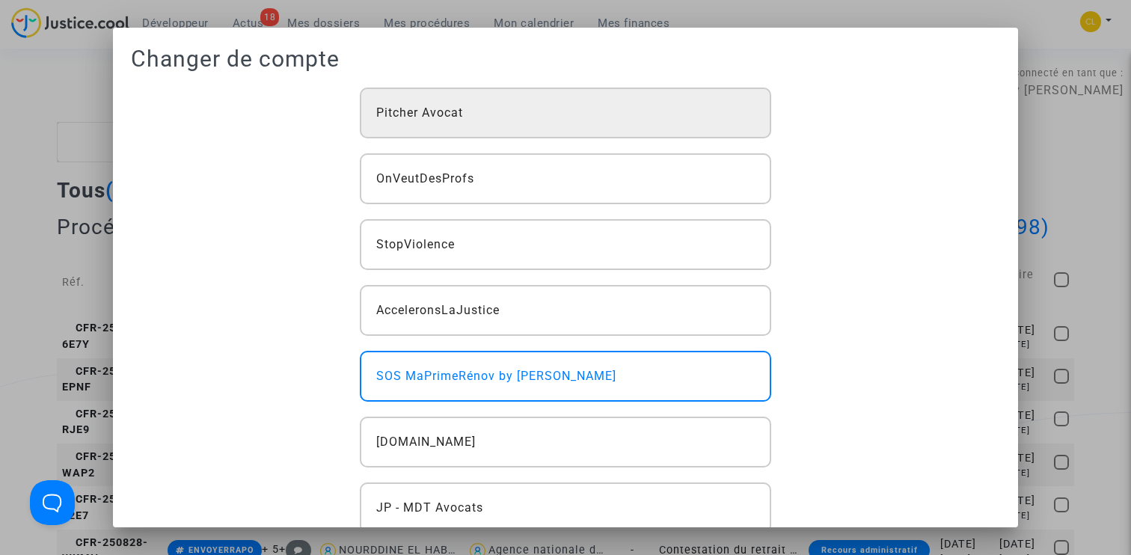
click at [589, 130] on div "Pitcher Avocat" at bounding box center [566, 113] width 412 height 51
